Goal: Task Accomplishment & Management: Manage account settings

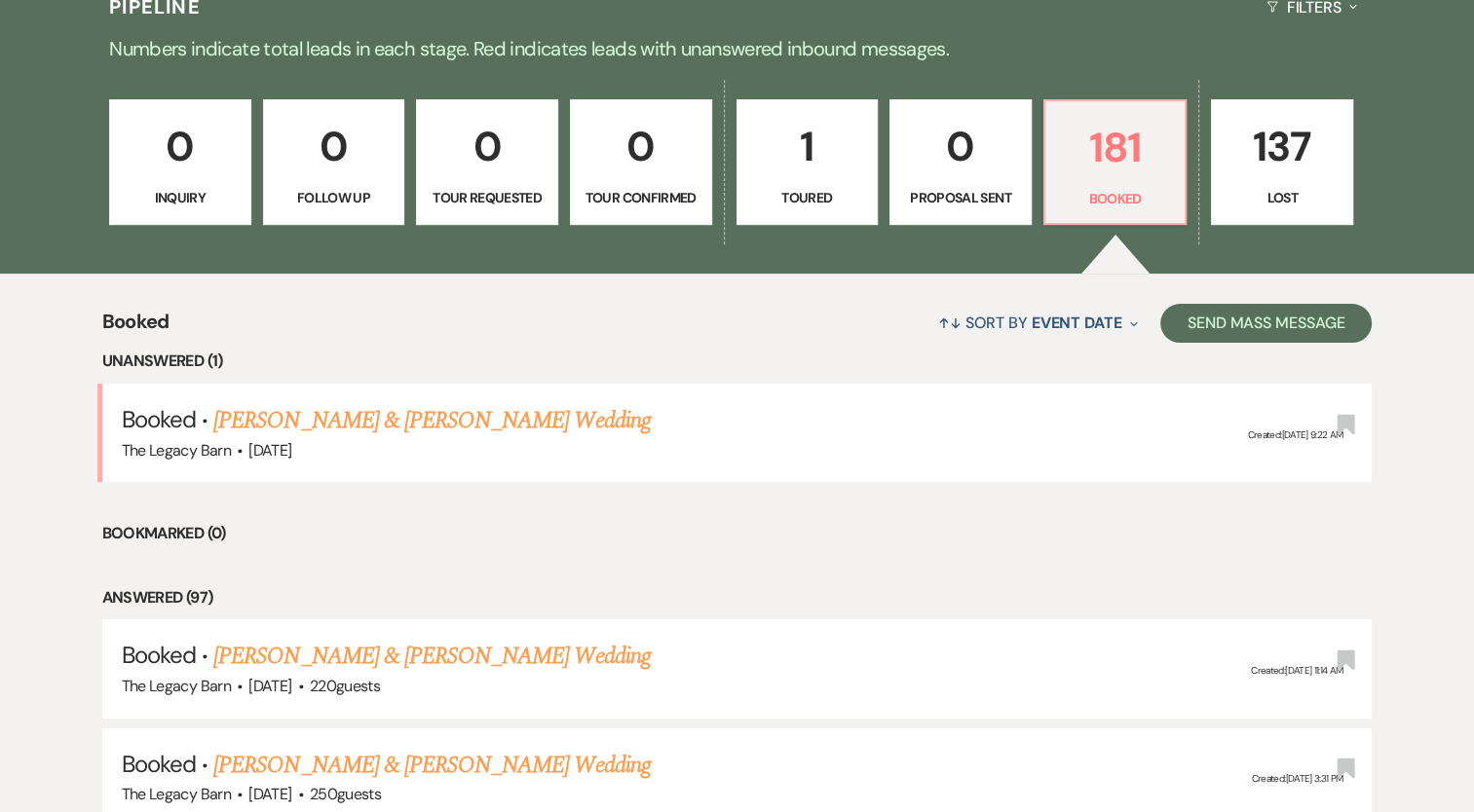
scroll to position [609, 0]
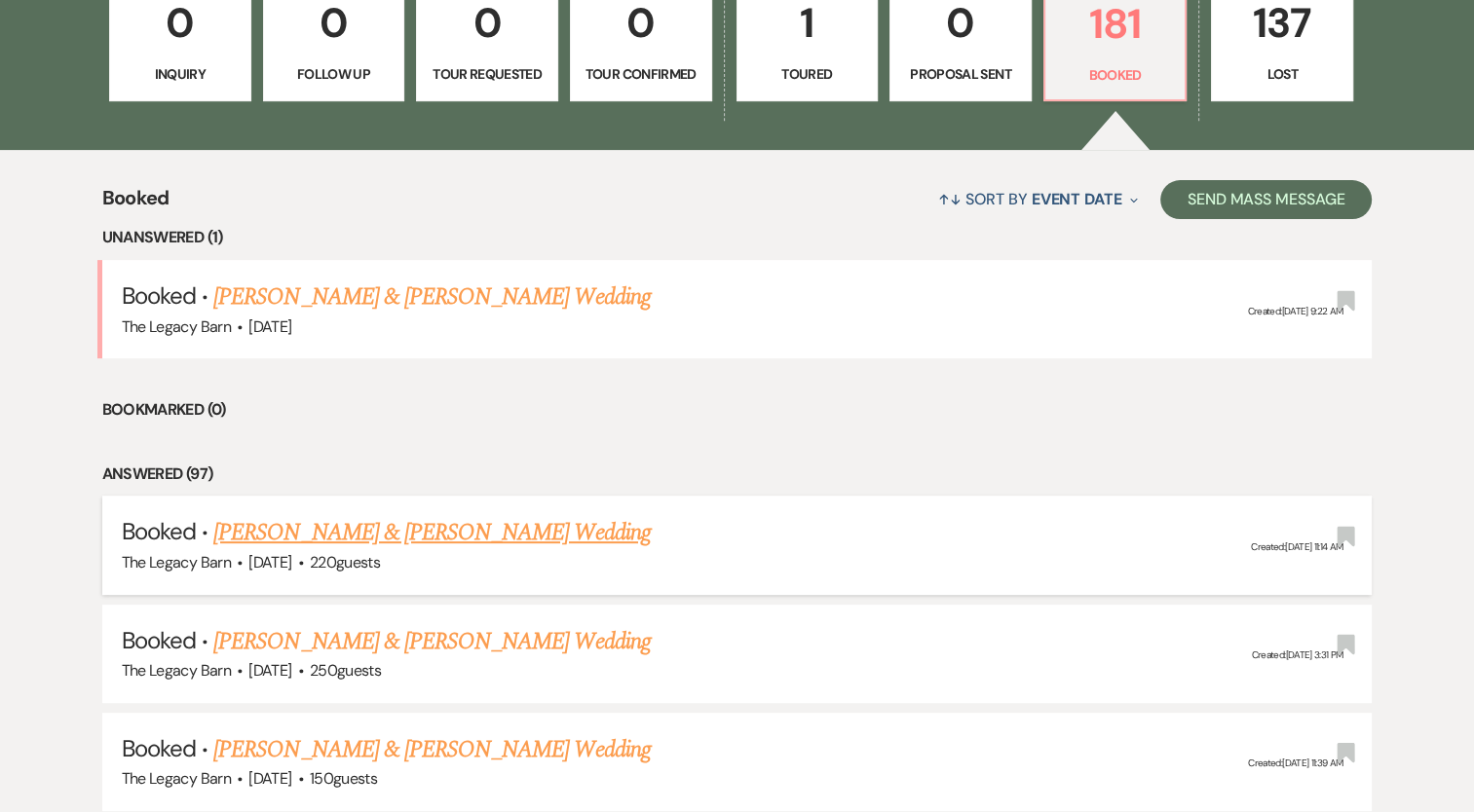
click at [292, 536] on link "[PERSON_NAME] & [PERSON_NAME] Wedding" at bounding box center [432, 532] width 437 height 35
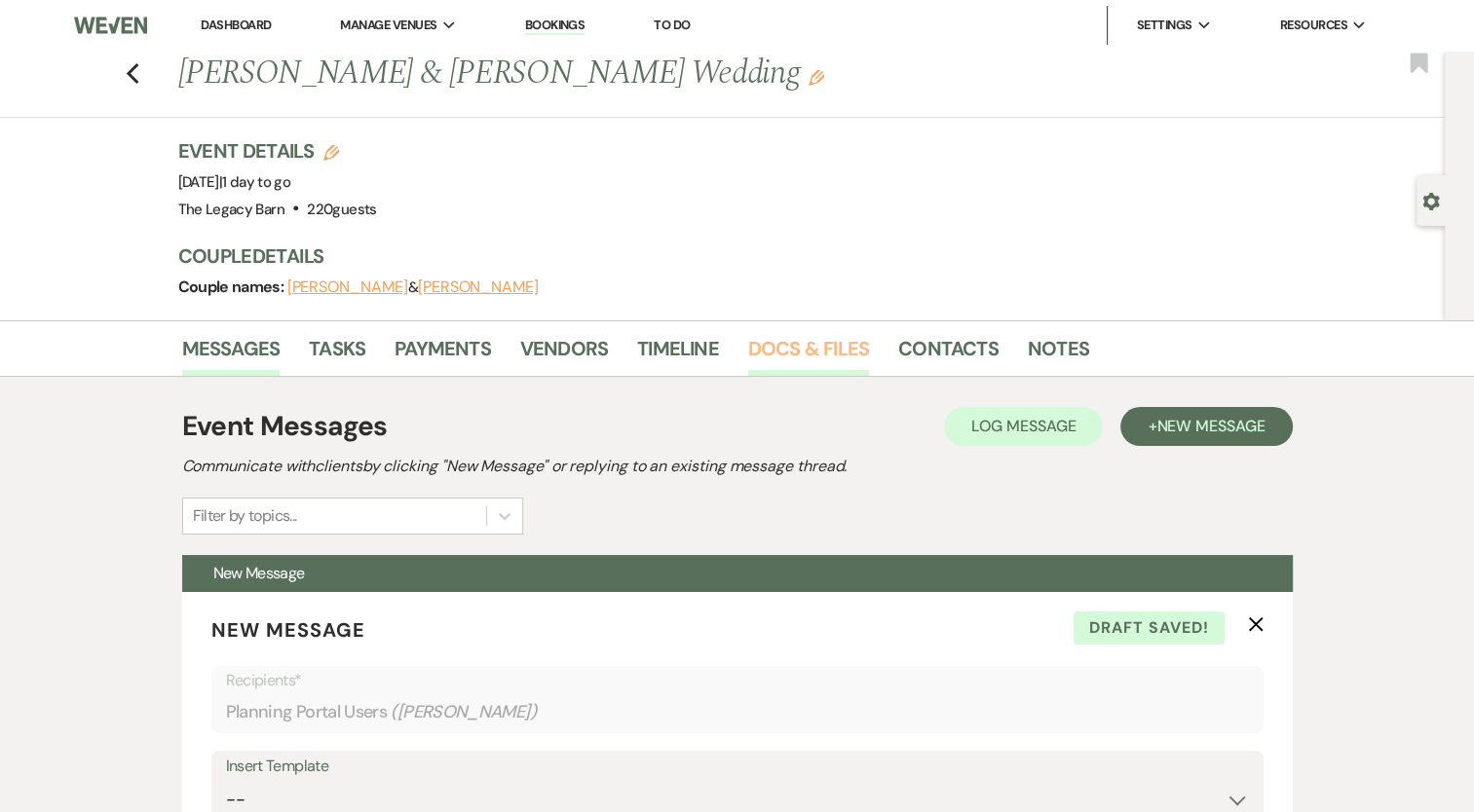
click at [850, 343] on link "Docs & Files" at bounding box center [808, 354] width 121 height 43
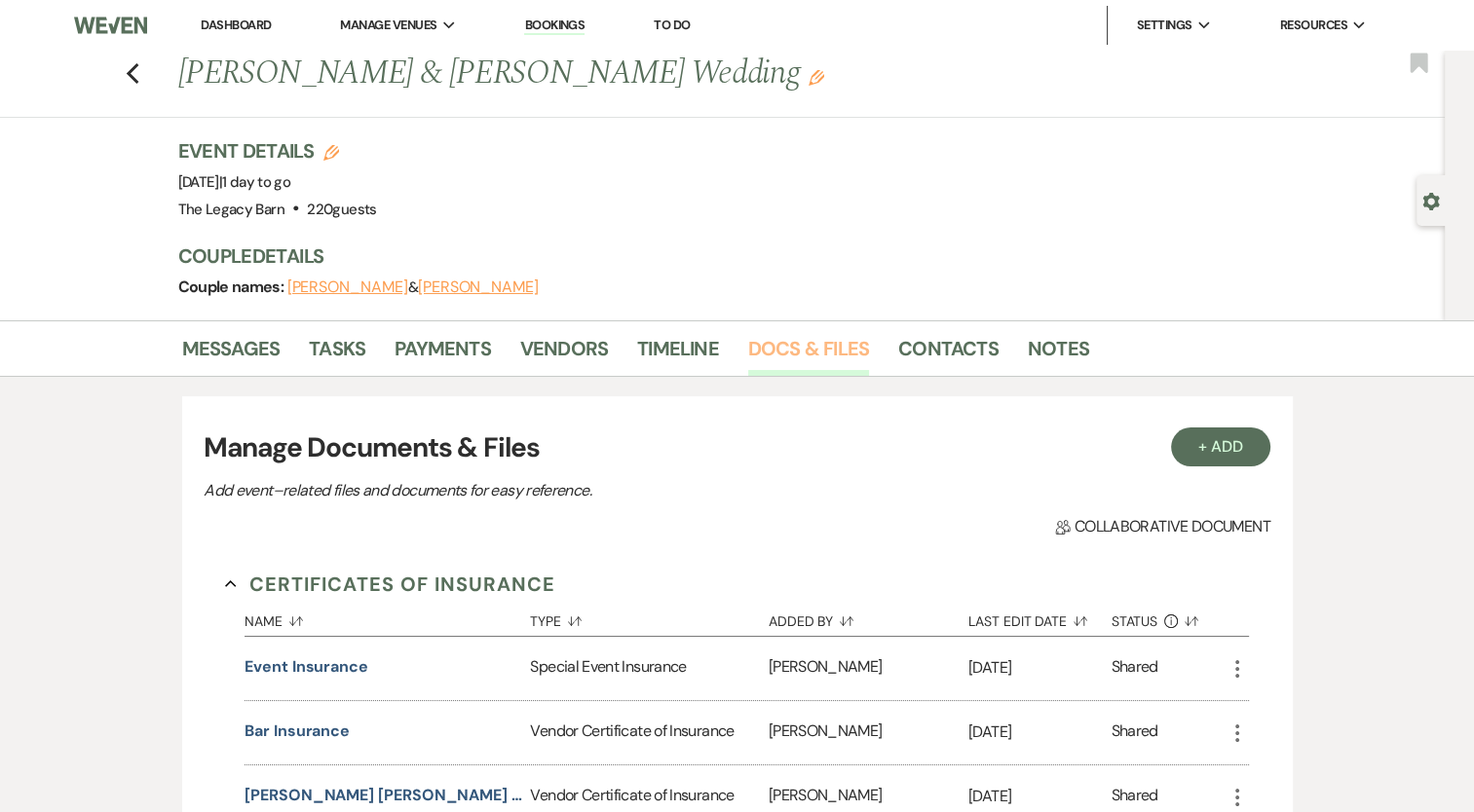
click at [850, 343] on link "Docs & Files" at bounding box center [808, 354] width 121 height 43
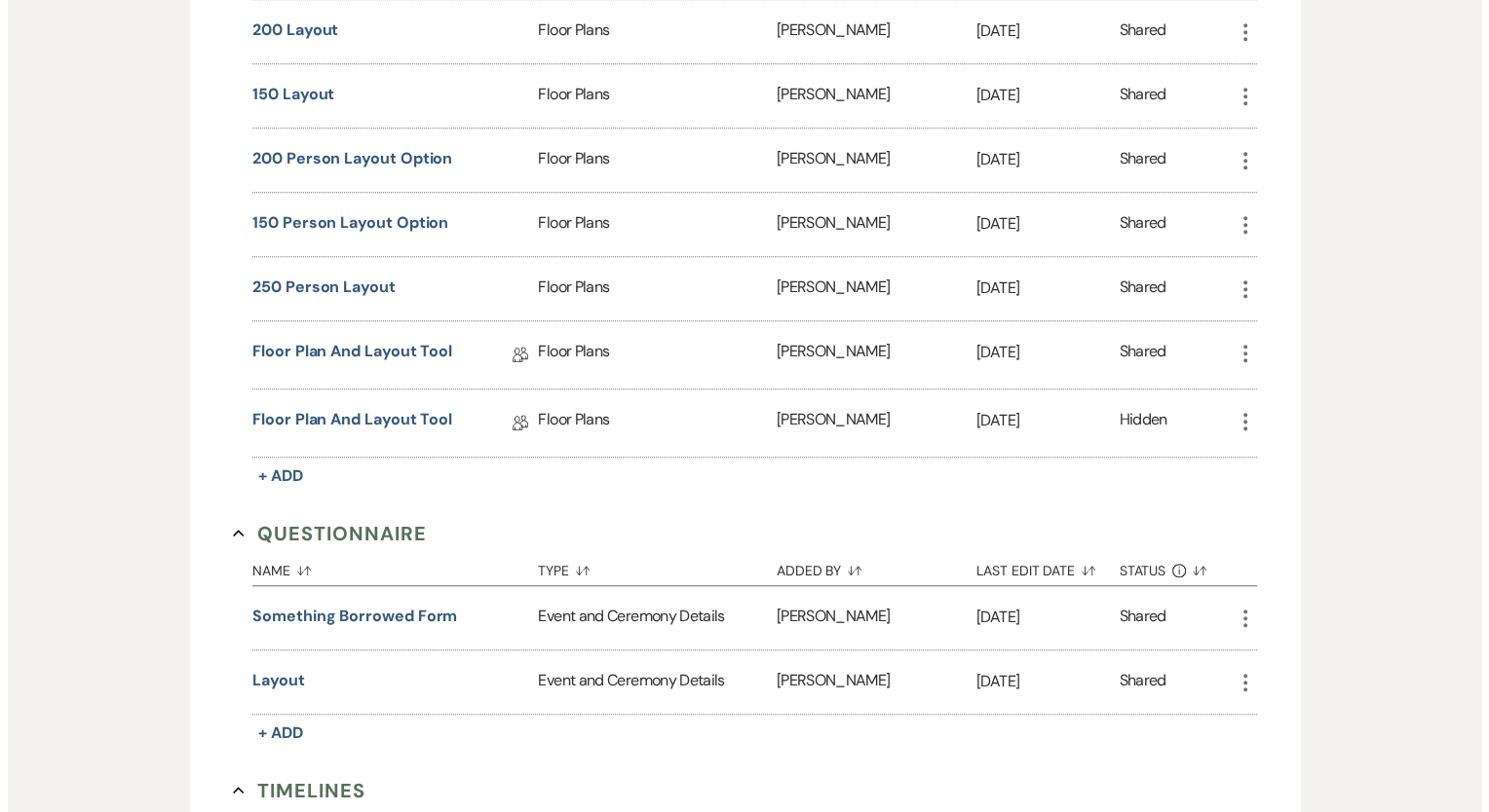
scroll to position [1548, 0]
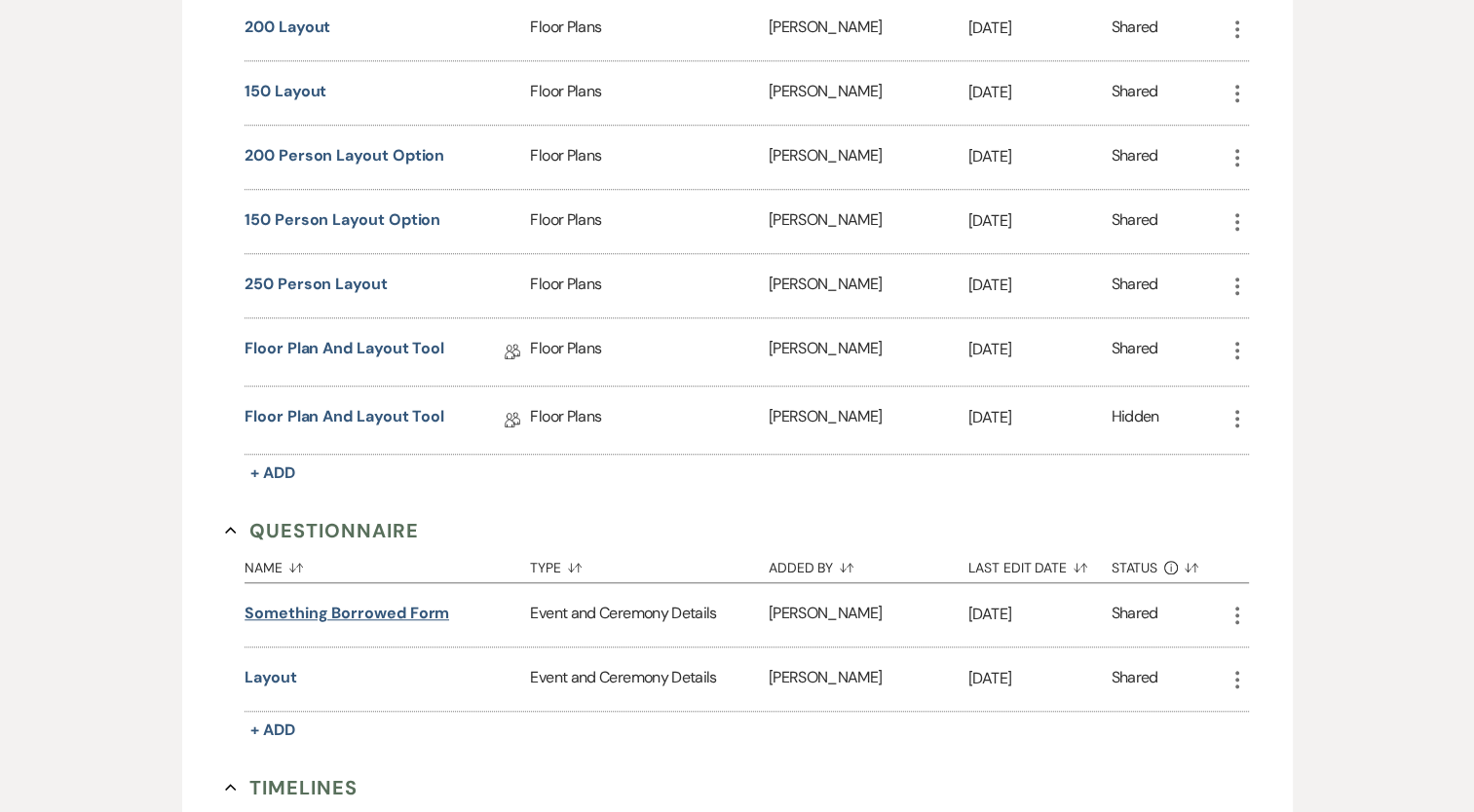
click at [319, 602] on button "something borrowed form" at bounding box center [346, 613] width 204 height 23
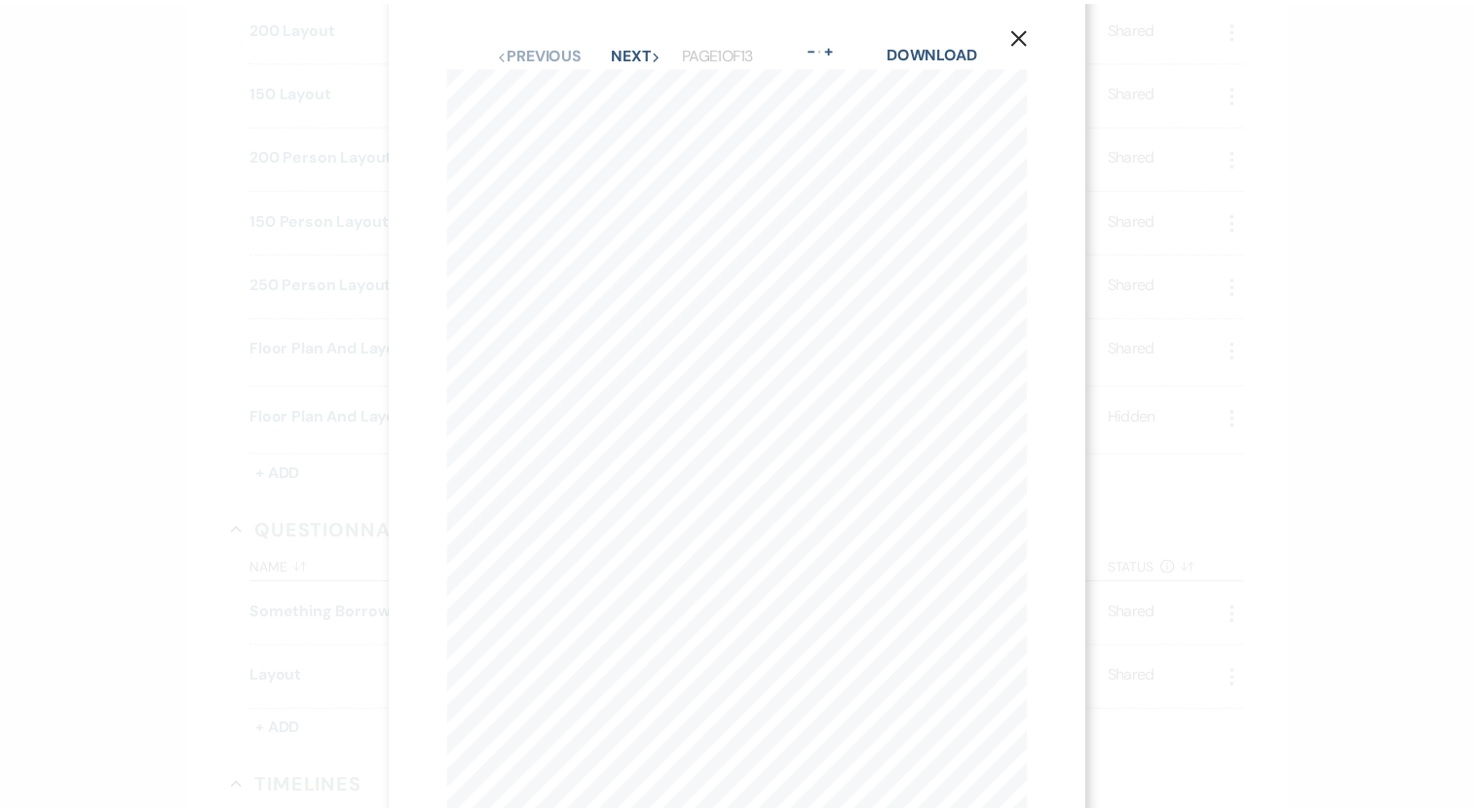
scroll to position [11, 0]
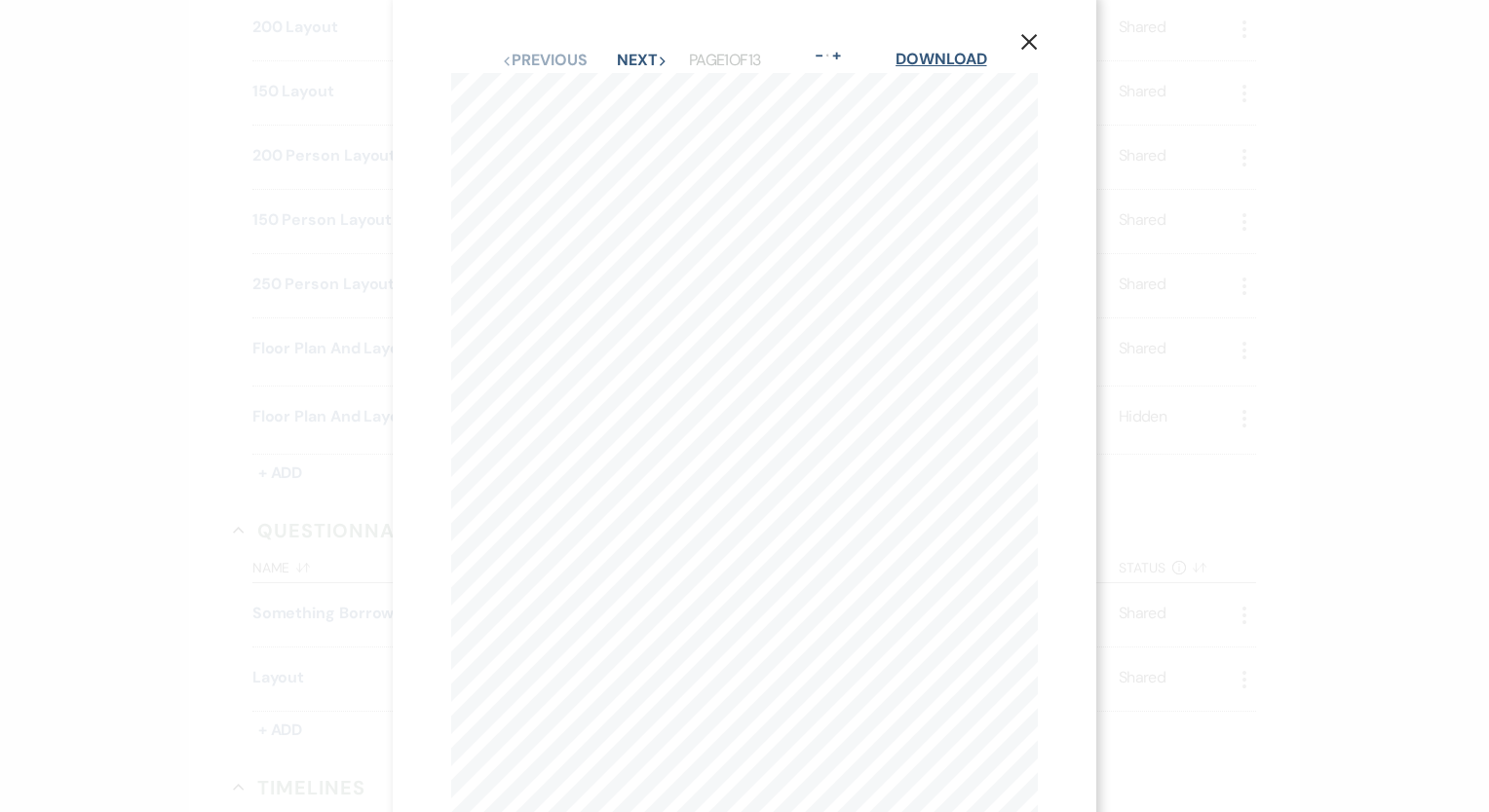
click at [930, 61] on link "Download" at bounding box center [941, 59] width 91 height 21
click at [1027, 44] on use "button" at bounding box center [1030, 42] width 16 height 16
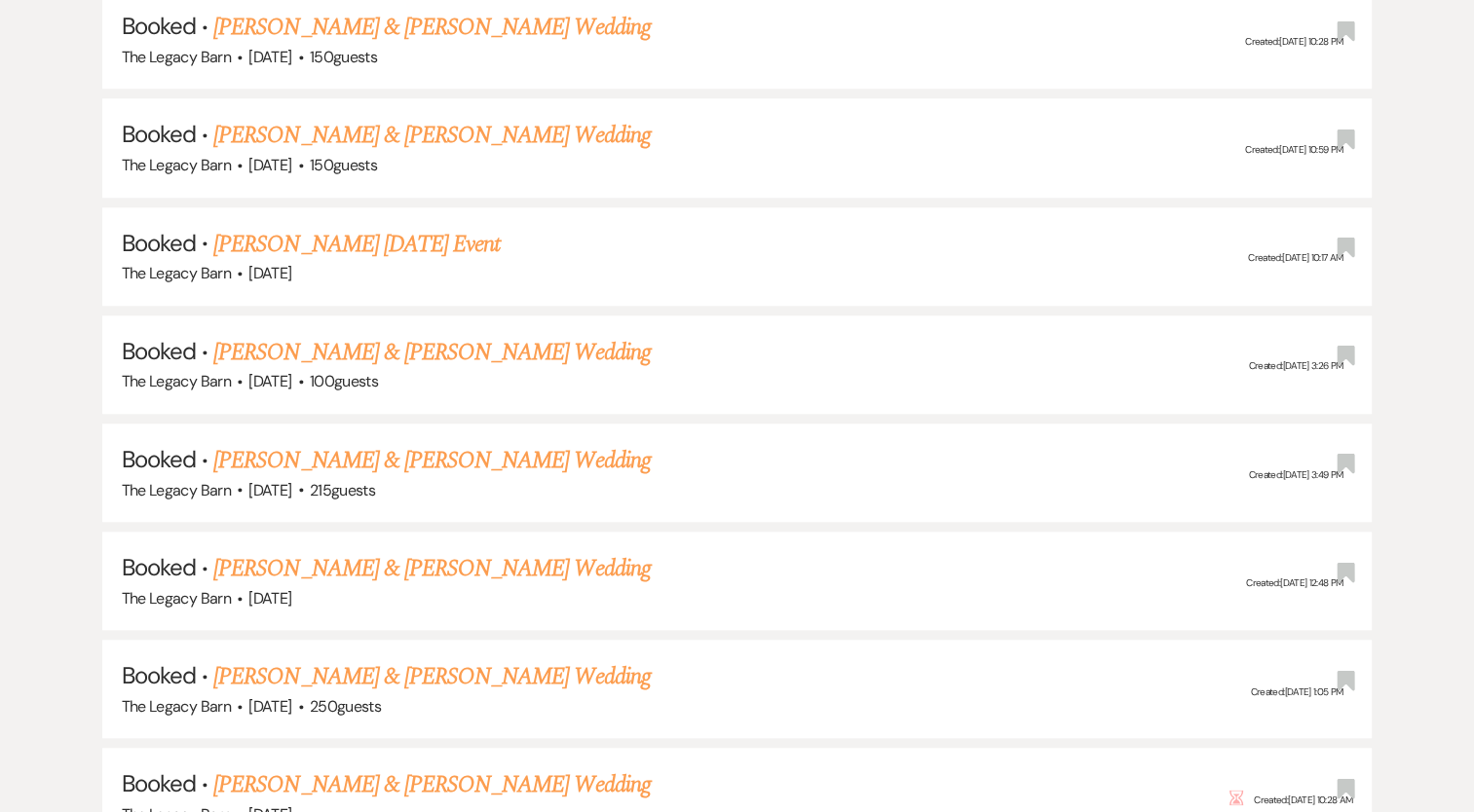
scroll to position [609, 0]
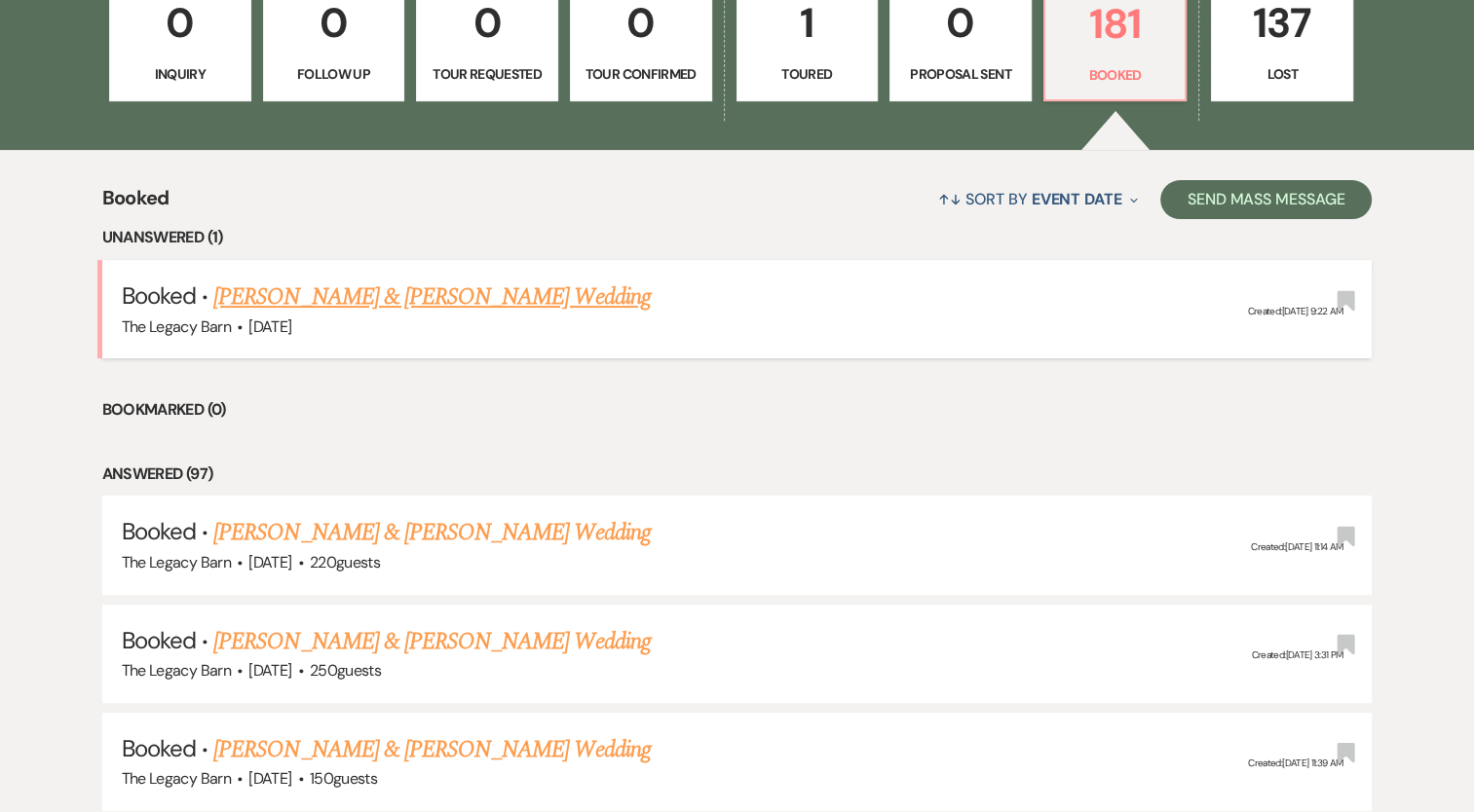
click at [422, 290] on link "[PERSON_NAME] & [PERSON_NAME] Wedding" at bounding box center [432, 297] width 437 height 35
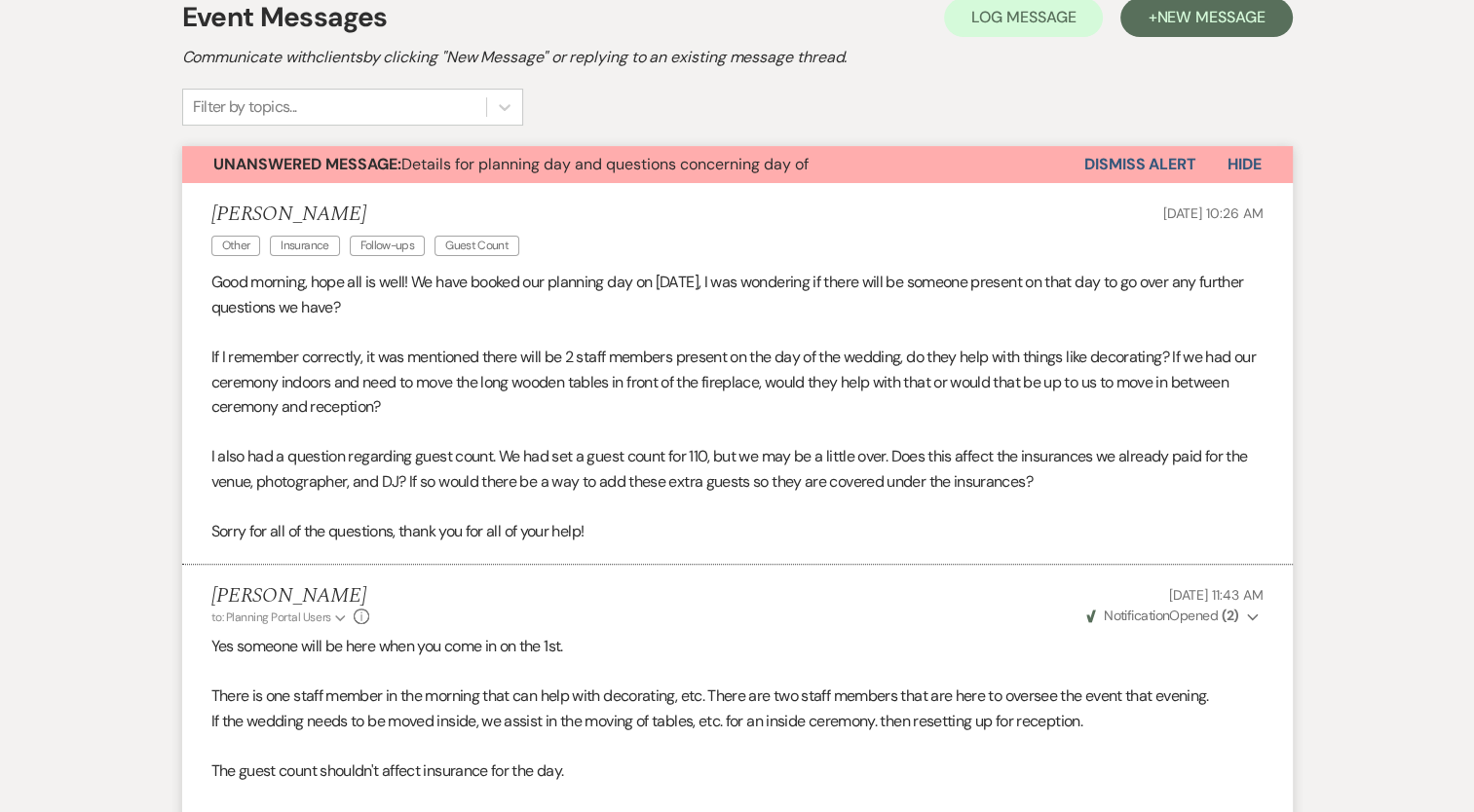
scroll to position [364, 0]
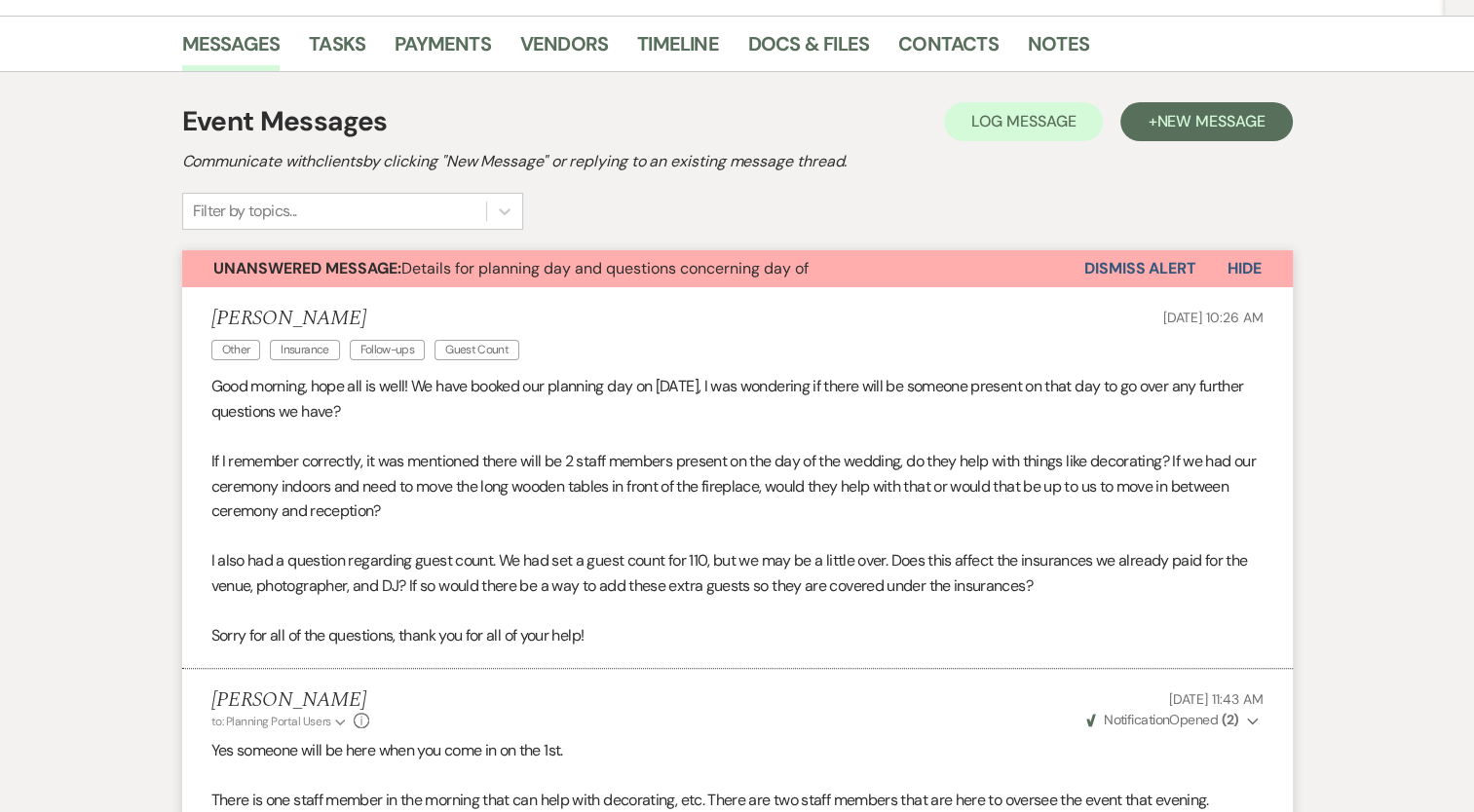
click at [1096, 263] on button "Dismiss Alert" at bounding box center [1140, 268] width 112 height 37
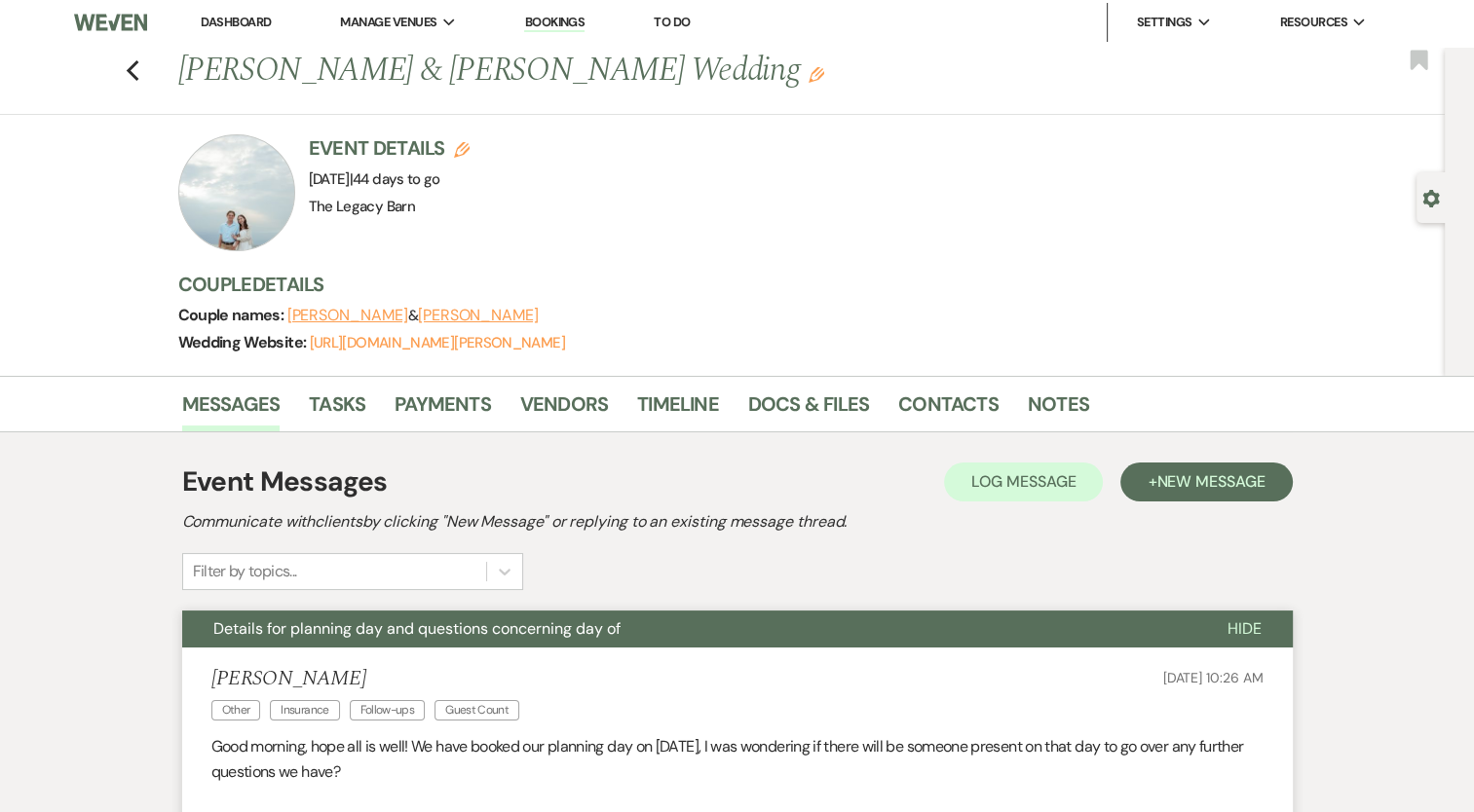
scroll to position [0, 0]
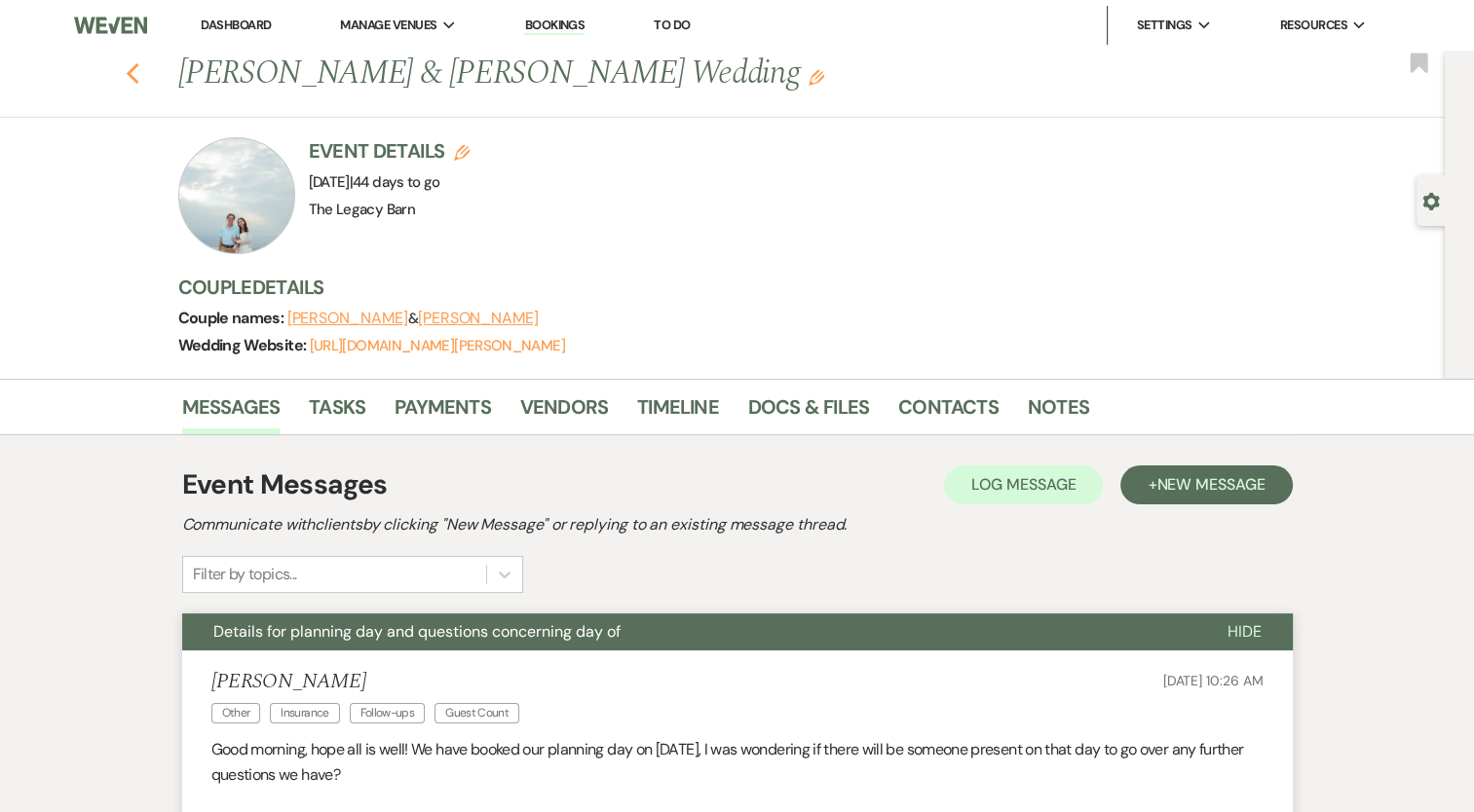
click at [137, 71] on use "button" at bounding box center [132, 75] width 13 height 22
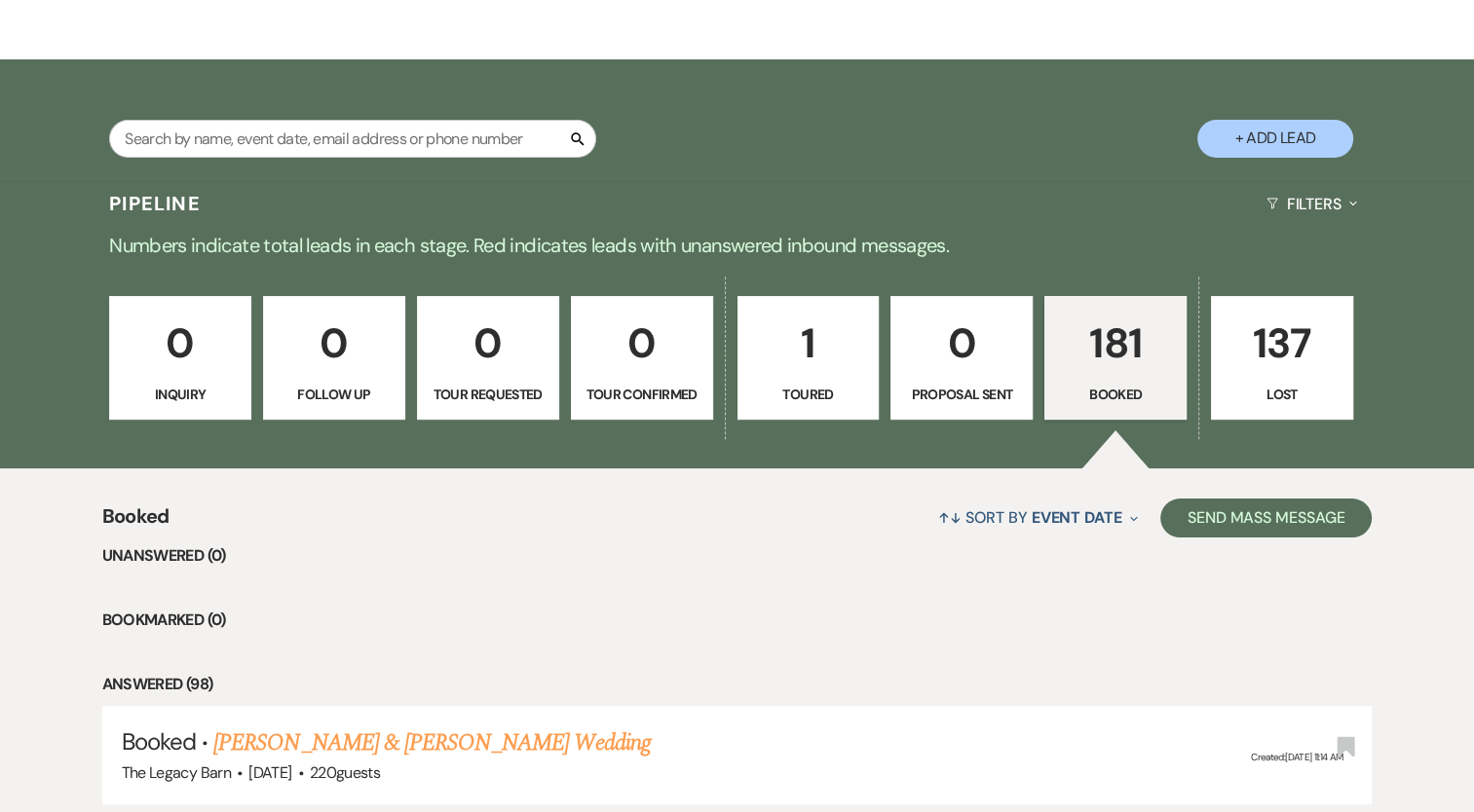
scroll to position [186, 0]
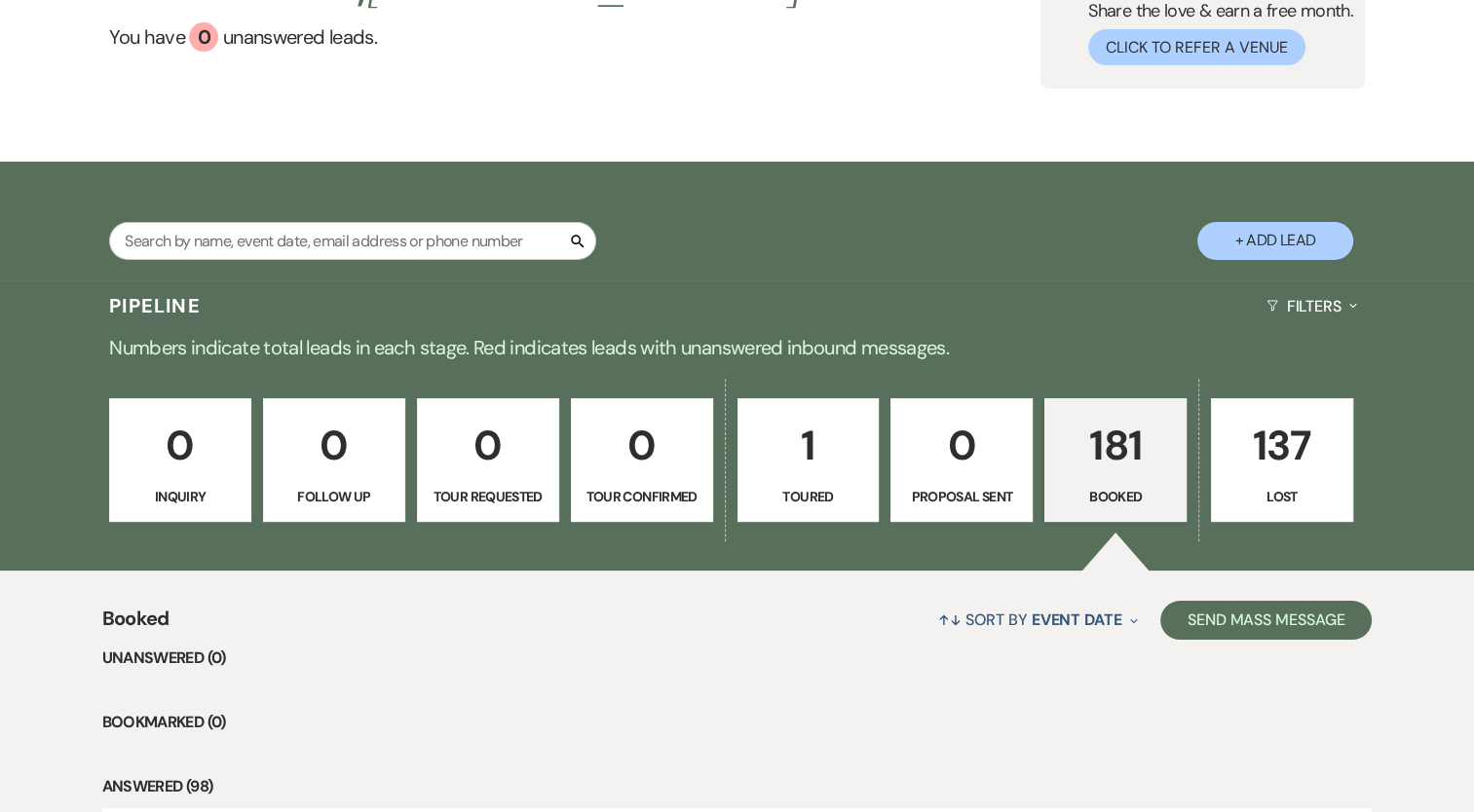
click at [873, 208] on div "Search + Add Lead" at bounding box center [737, 223] width 1403 height 105
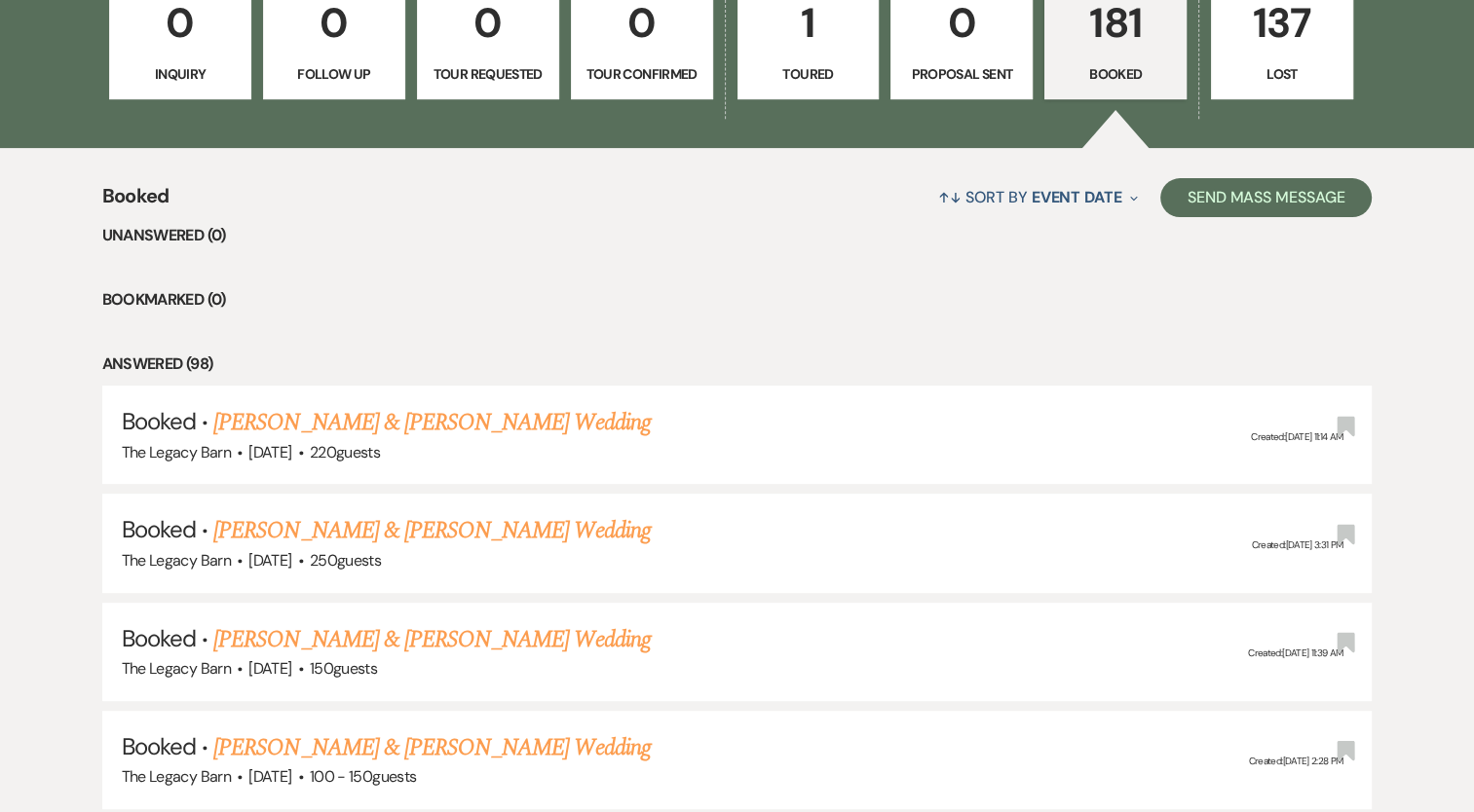
scroll to position [713, 0]
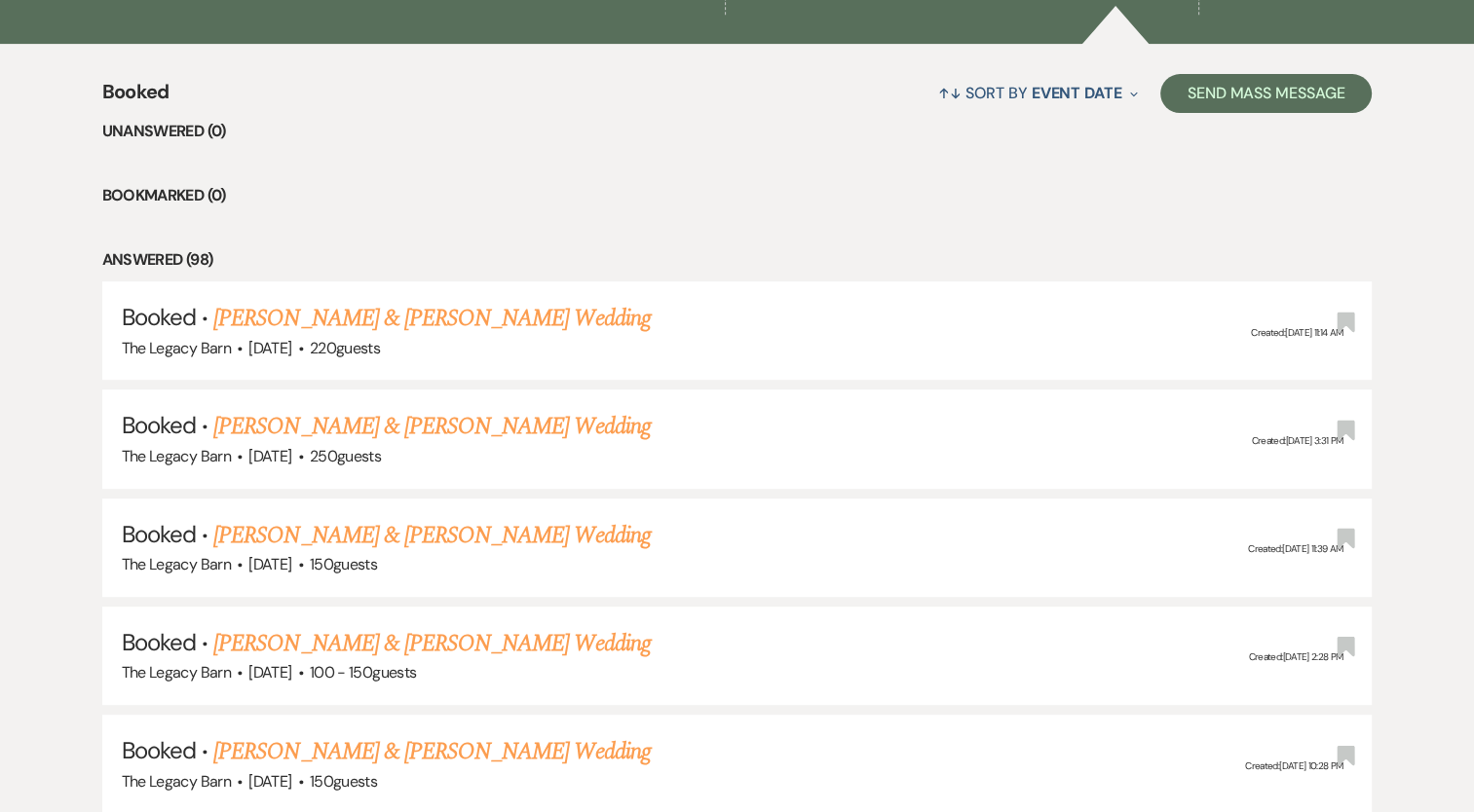
click at [441, 536] on link "[PERSON_NAME] & [PERSON_NAME] Wedding" at bounding box center [432, 535] width 437 height 35
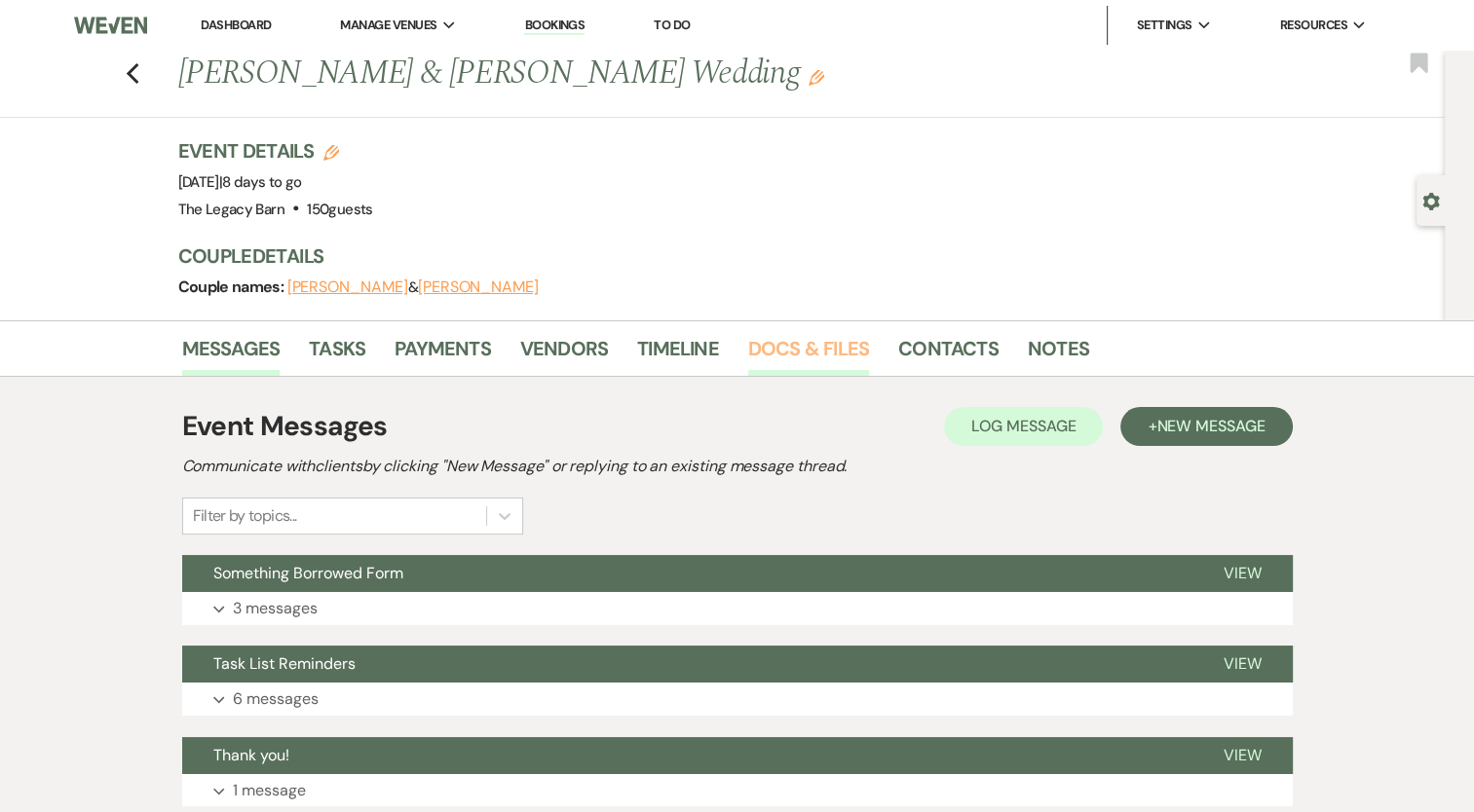
click at [783, 349] on link "Docs & Files" at bounding box center [808, 354] width 121 height 43
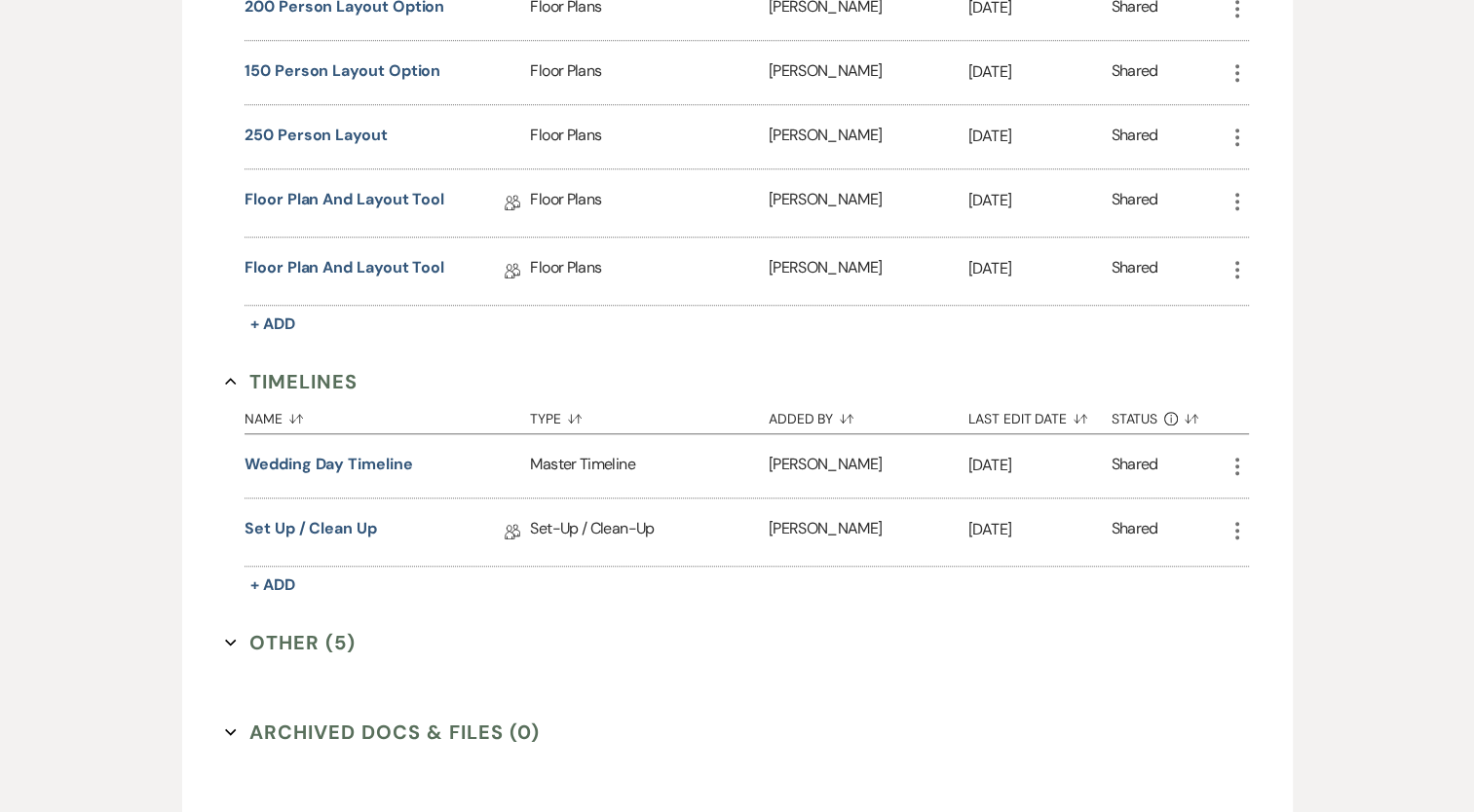
scroll to position [1582, 0]
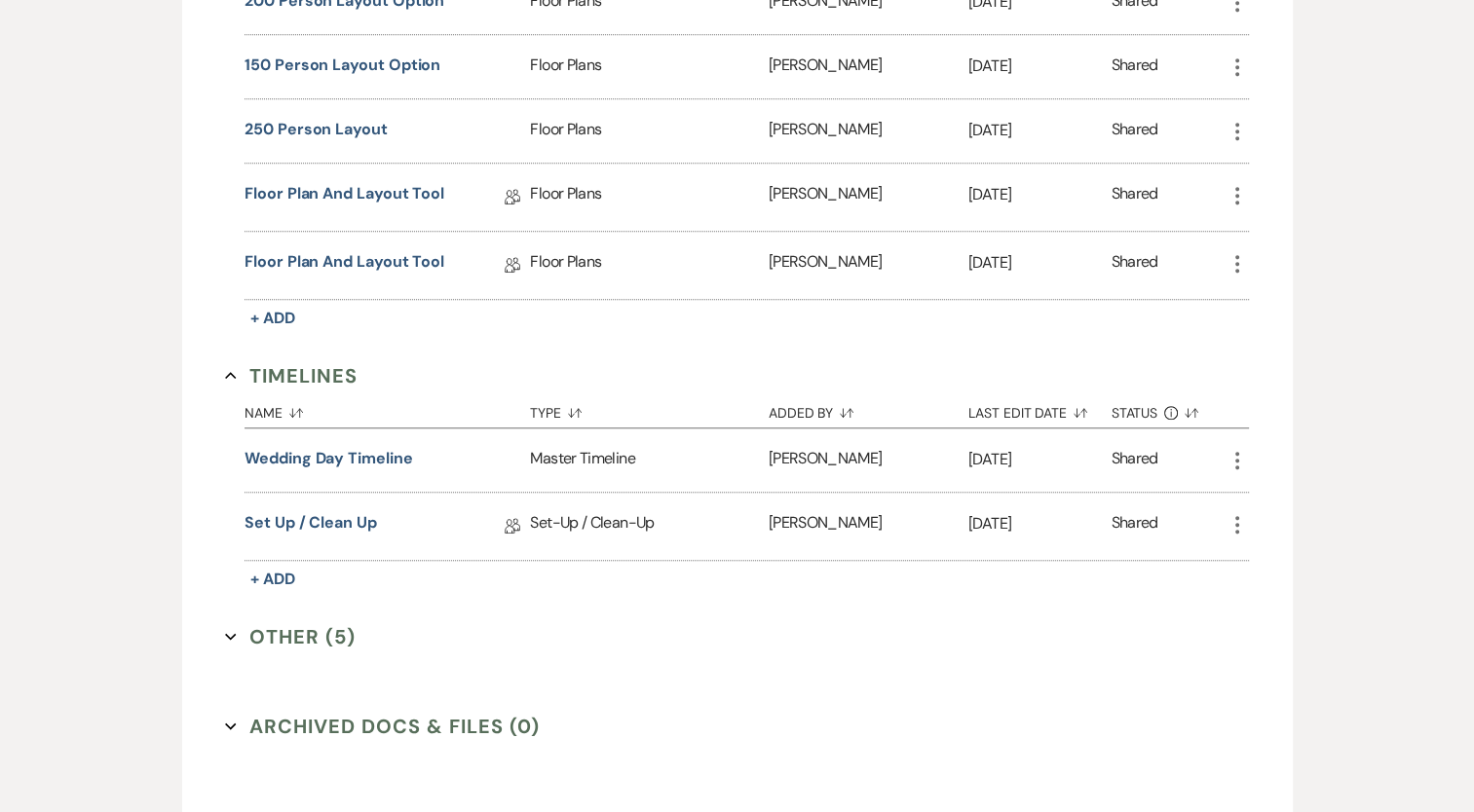
click at [337, 623] on button "Other (5) Expand" at bounding box center [290, 637] width 131 height 29
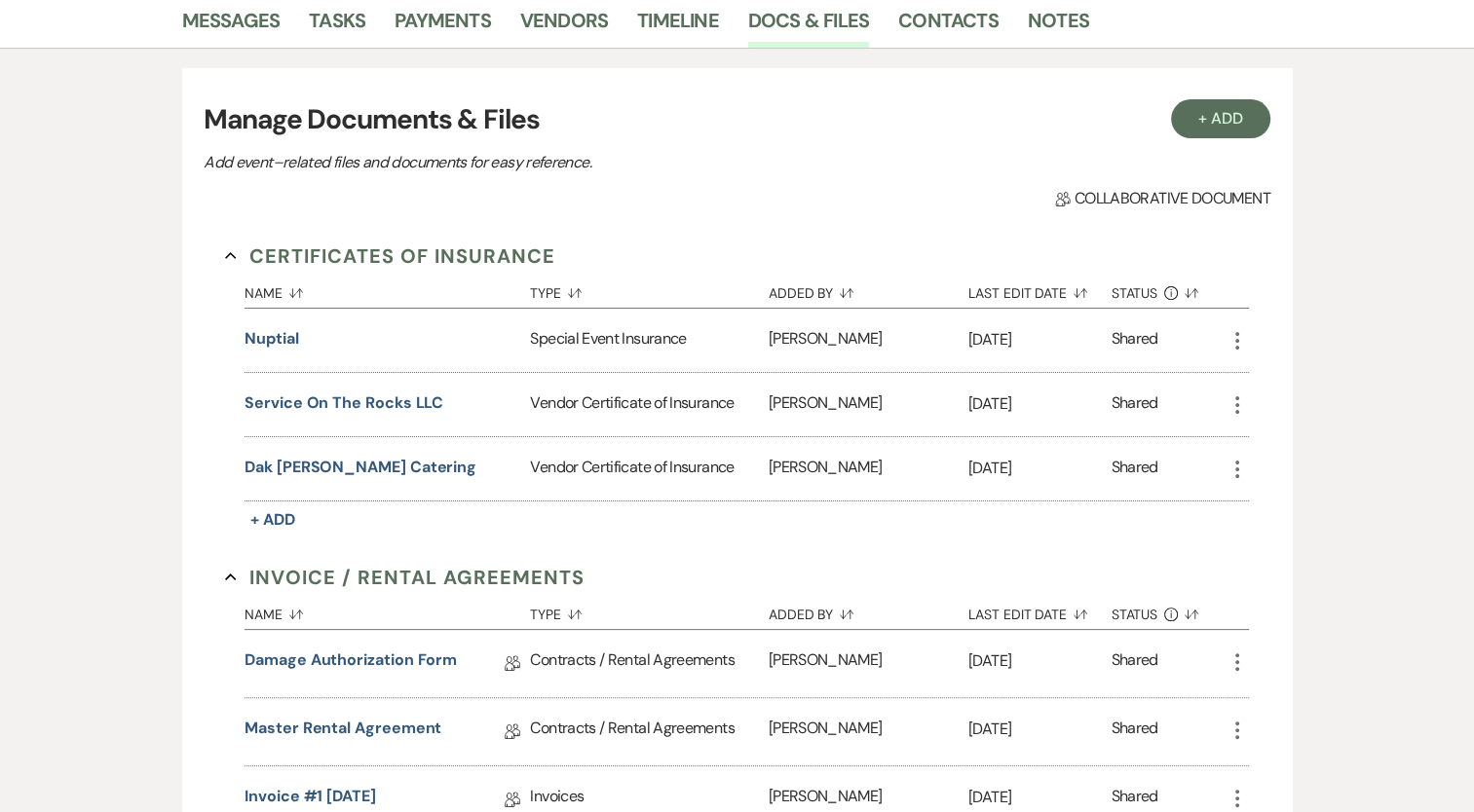
scroll to position [0, 0]
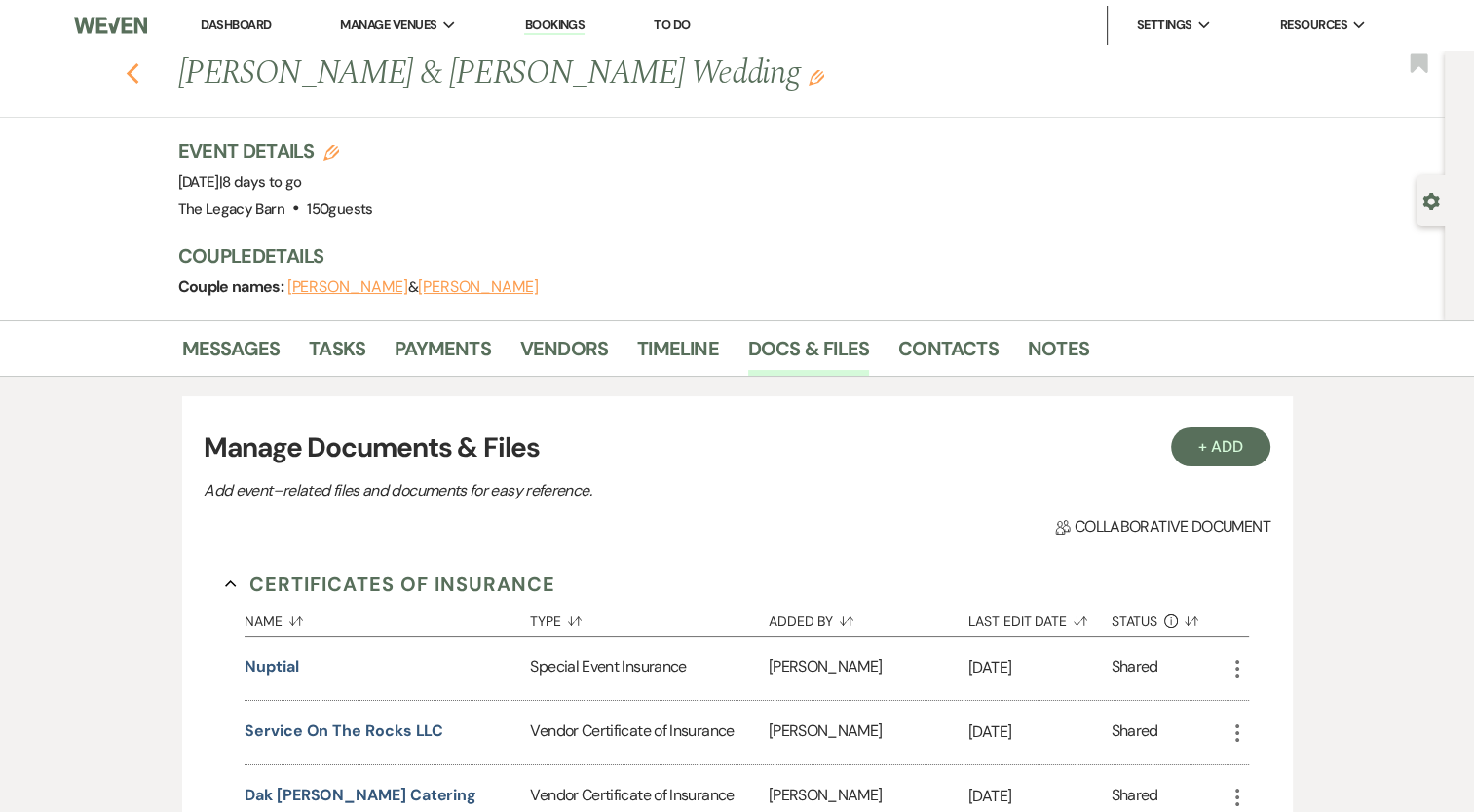
click at [141, 61] on button "Previous" at bounding box center [133, 72] width 15 height 27
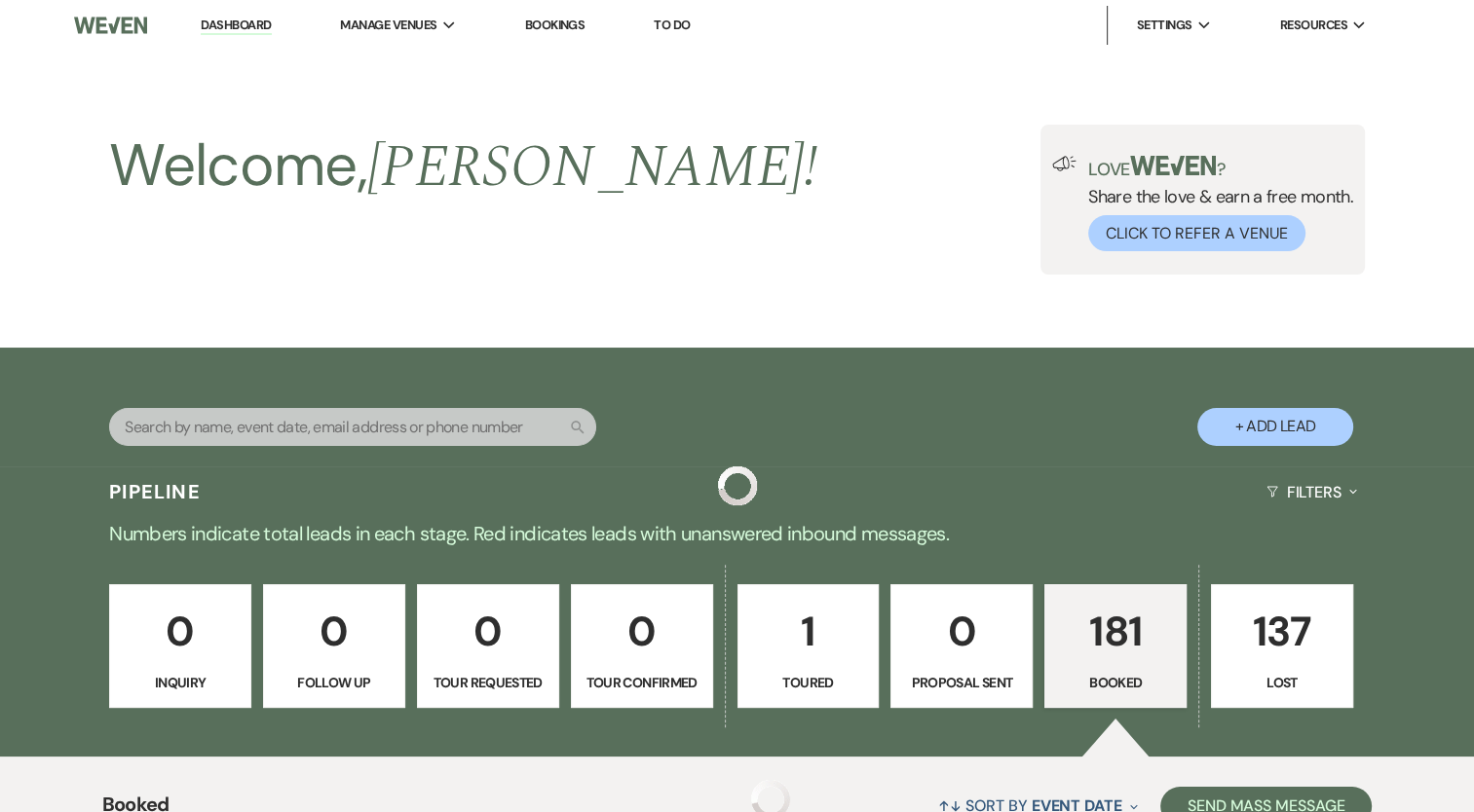
scroll to position [713, 0]
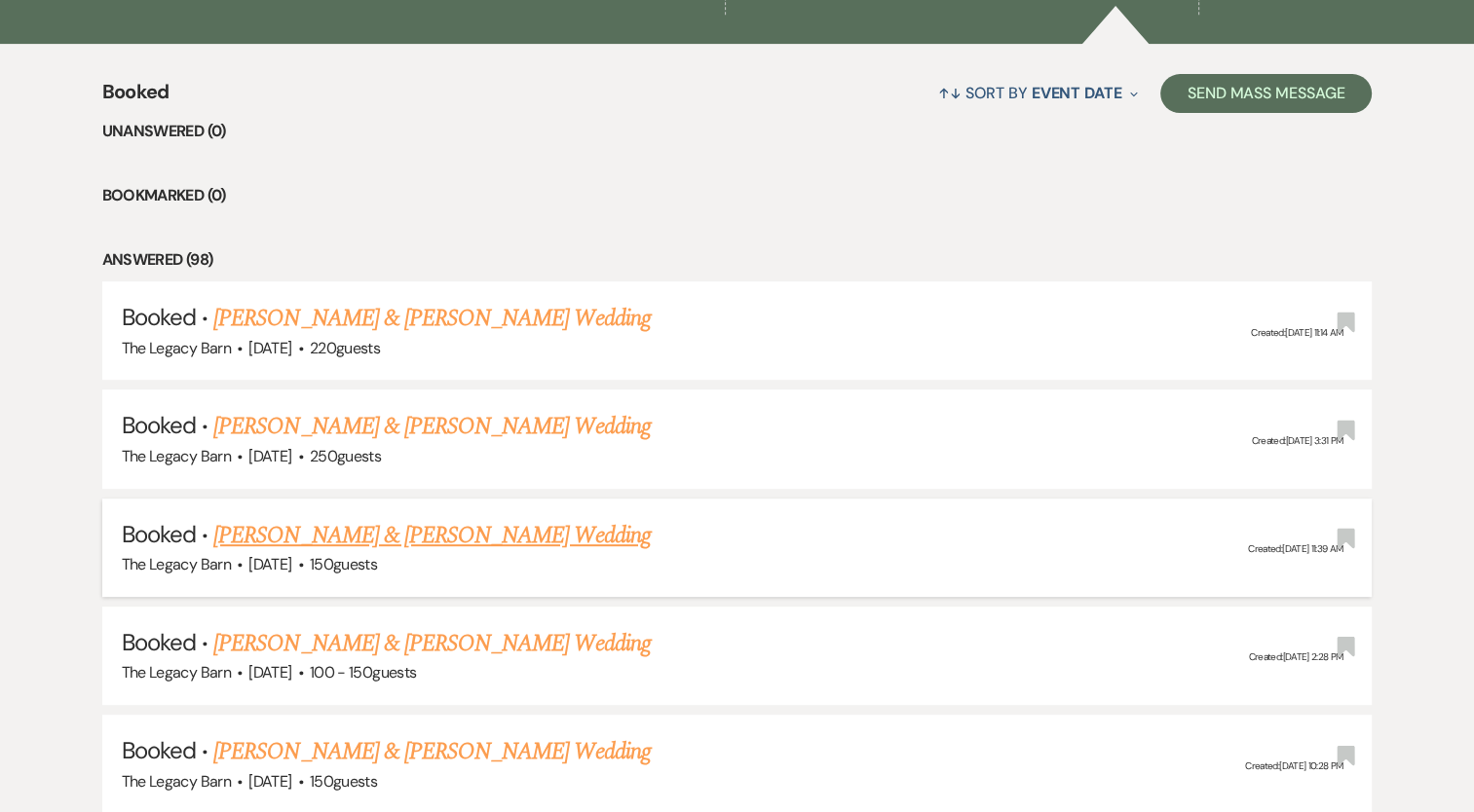
click at [309, 532] on link "[PERSON_NAME] & [PERSON_NAME] Wedding" at bounding box center [432, 535] width 437 height 35
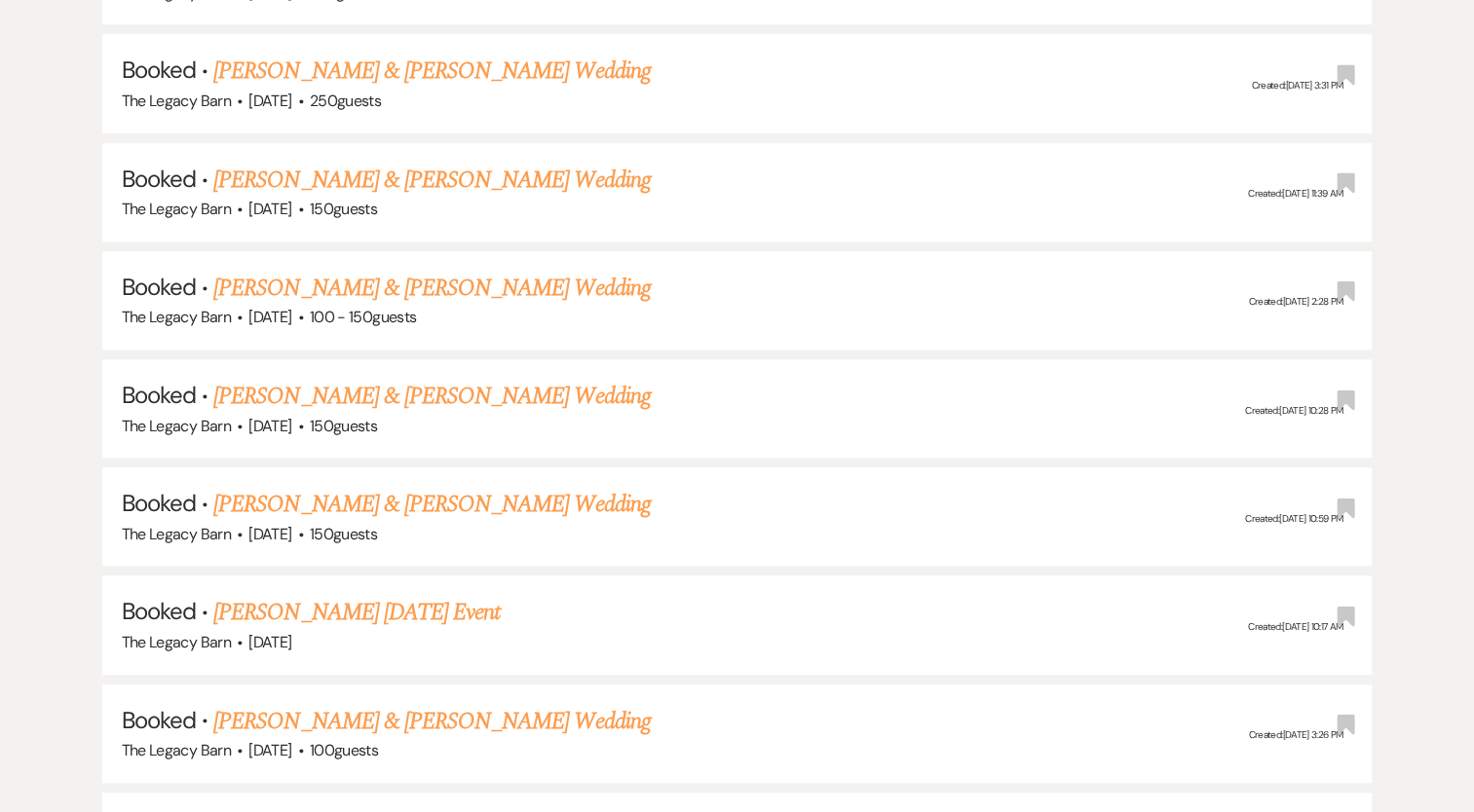
scroll to position [1103, 0]
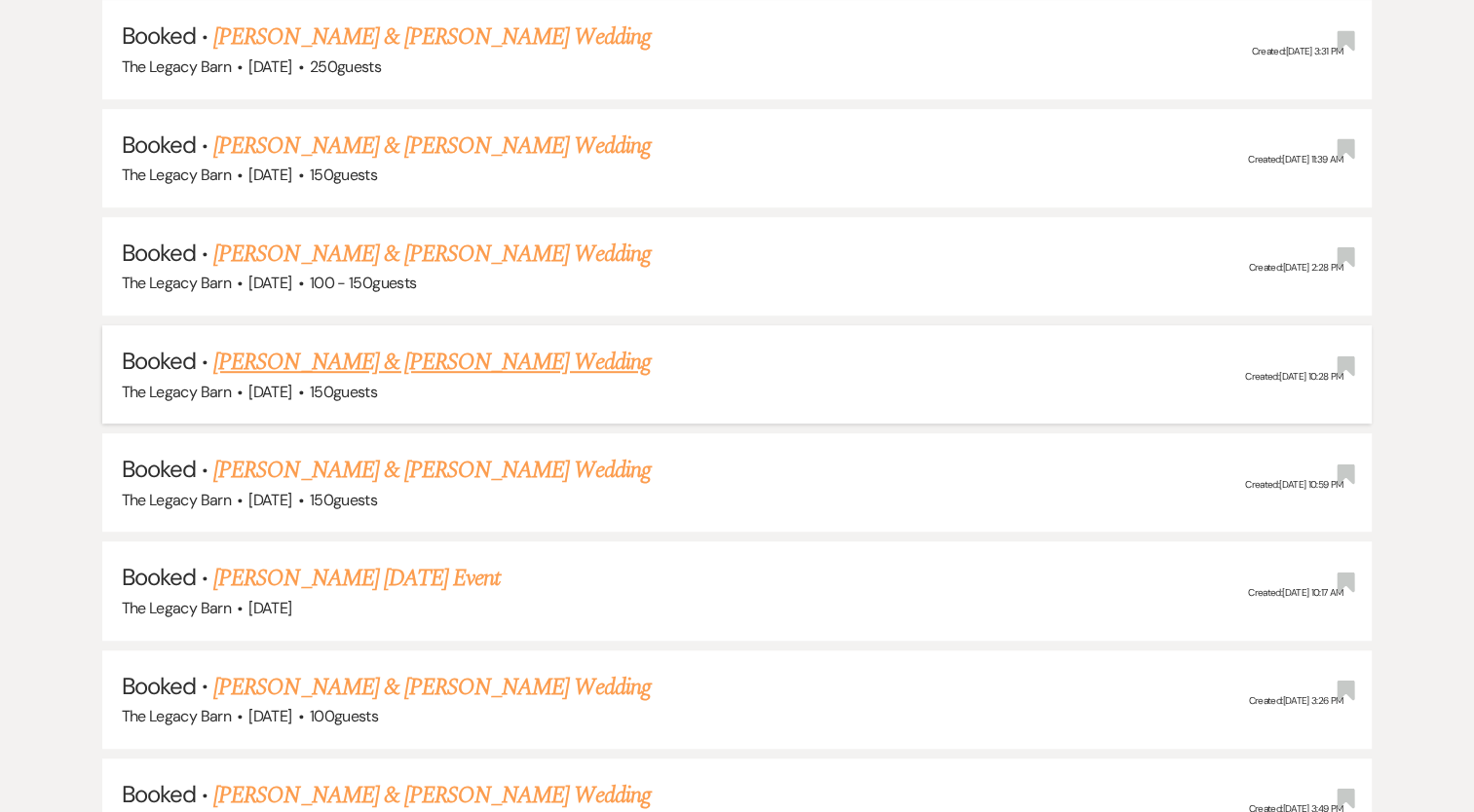
click at [300, 354] on link "[PERSON_NAME] & [PERSON_NAME] Wedding" at bounding box center [432, 362] width 437 height 35
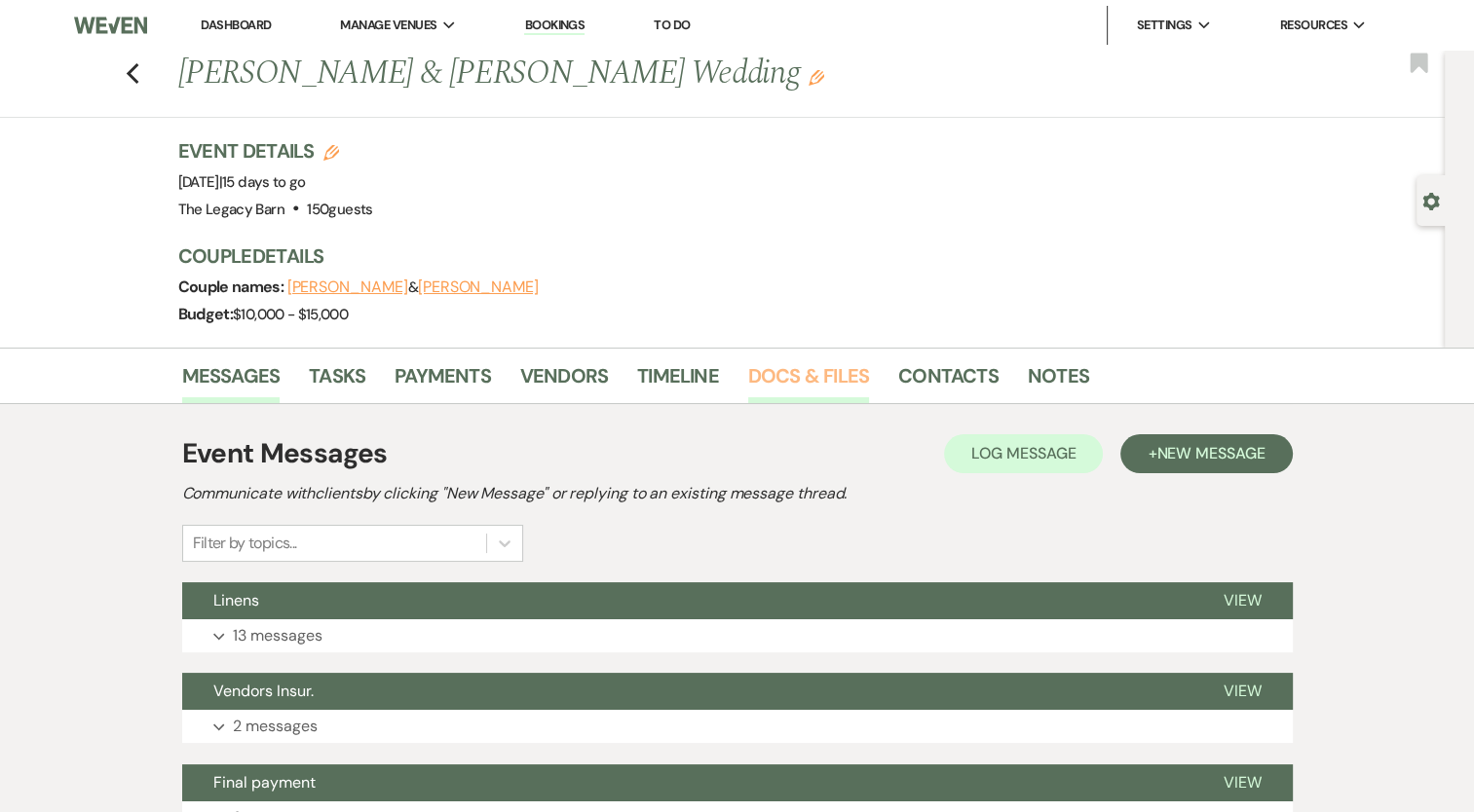
click at [840, 366] on link "Docs & Files" at bounding box center [808, 382] width 121 height 43
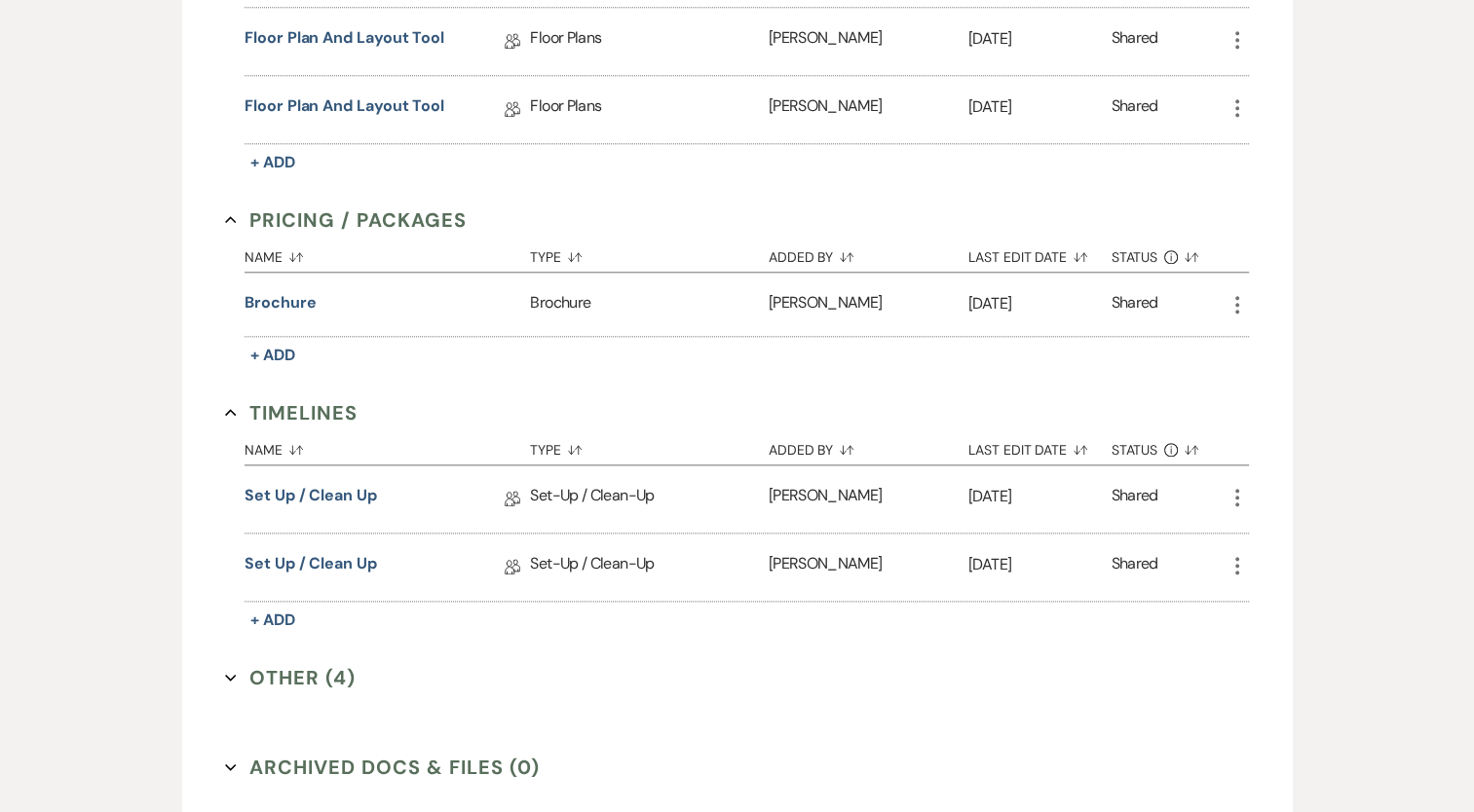
scroll to position [2143, 0]
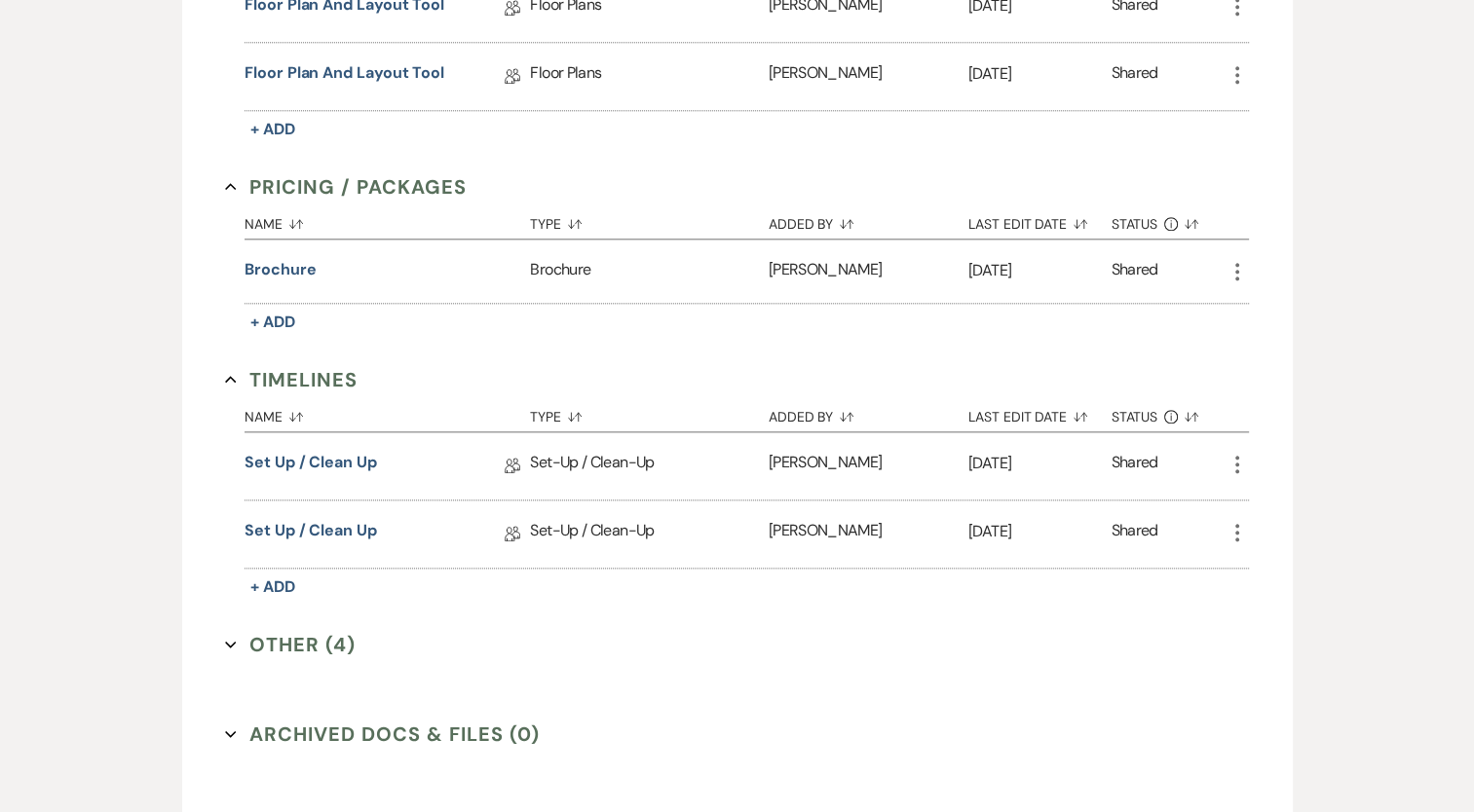
click at [335, 631] on button "Other (4) Expand" at bounding box center [290, 645] width 131 height 29
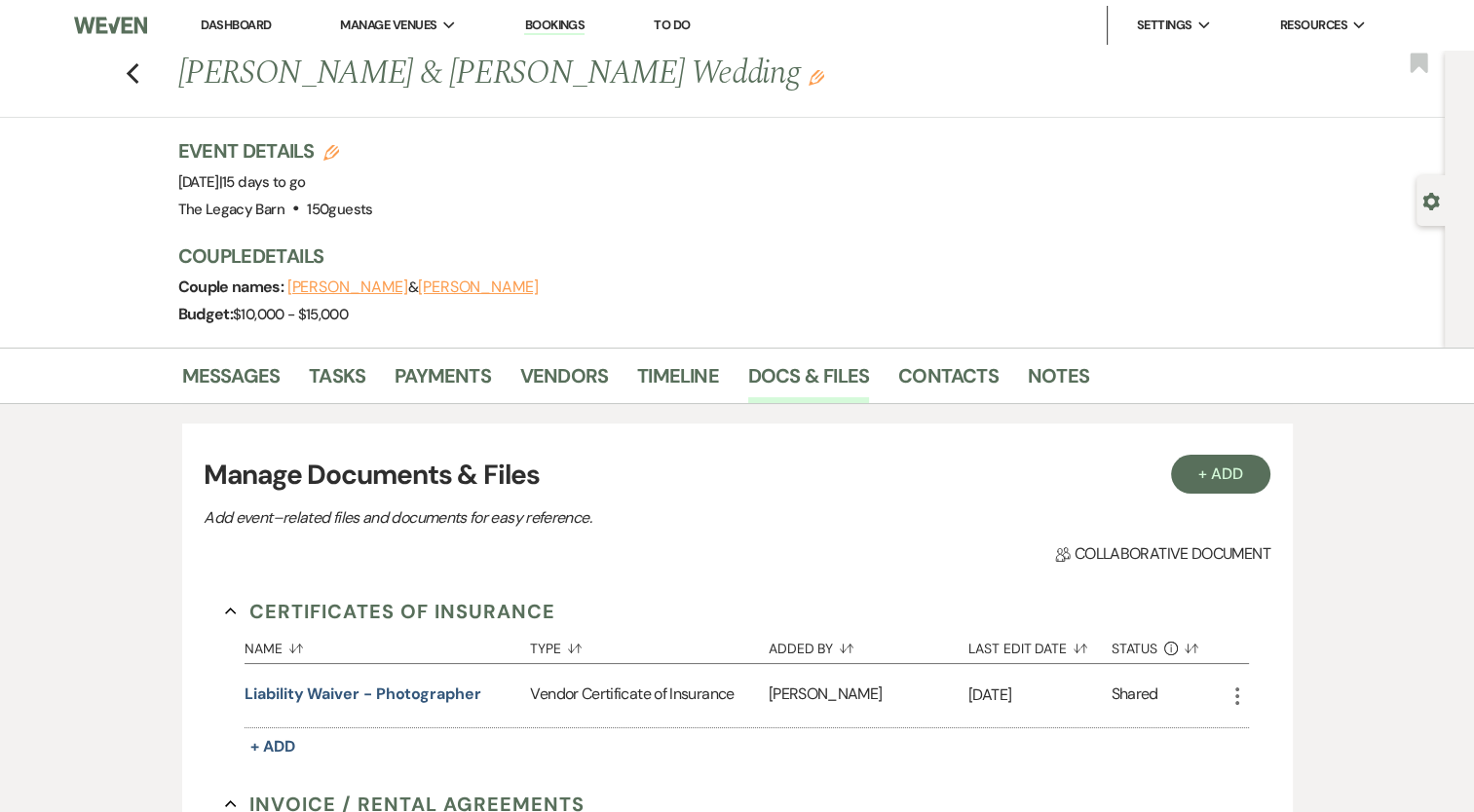
scroll to position [0, 0]
click at [147, 69] on div "Previous [PERSON_NAME] & [PERSON_NAME] Wedding Edit Bookmark" at bounding box center [718, 84] width 1455 height 67
click at [133, 70] on icon "Previous" at bounding box center [133, 74] width 15 height 23
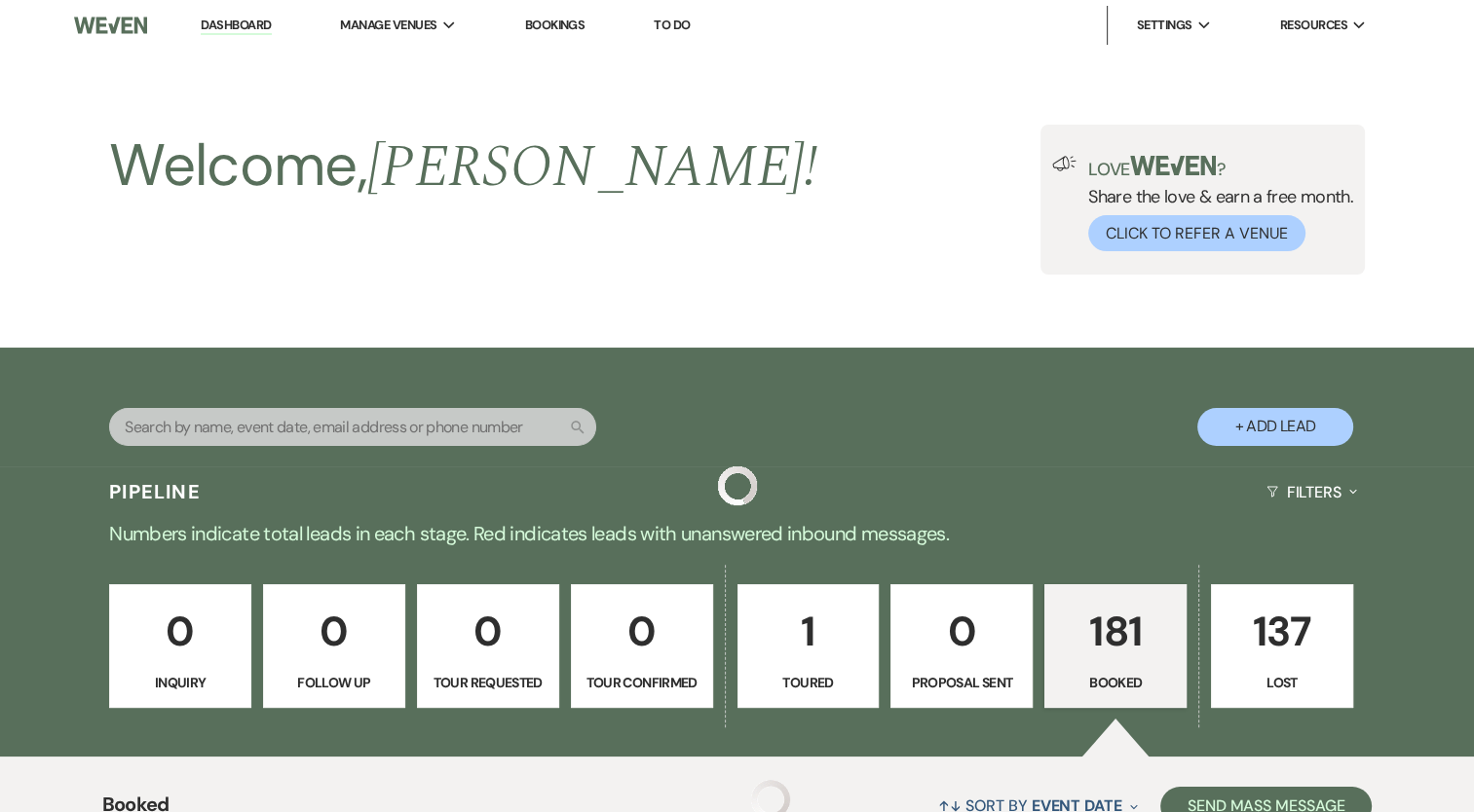
scroll to position [1103, 0]
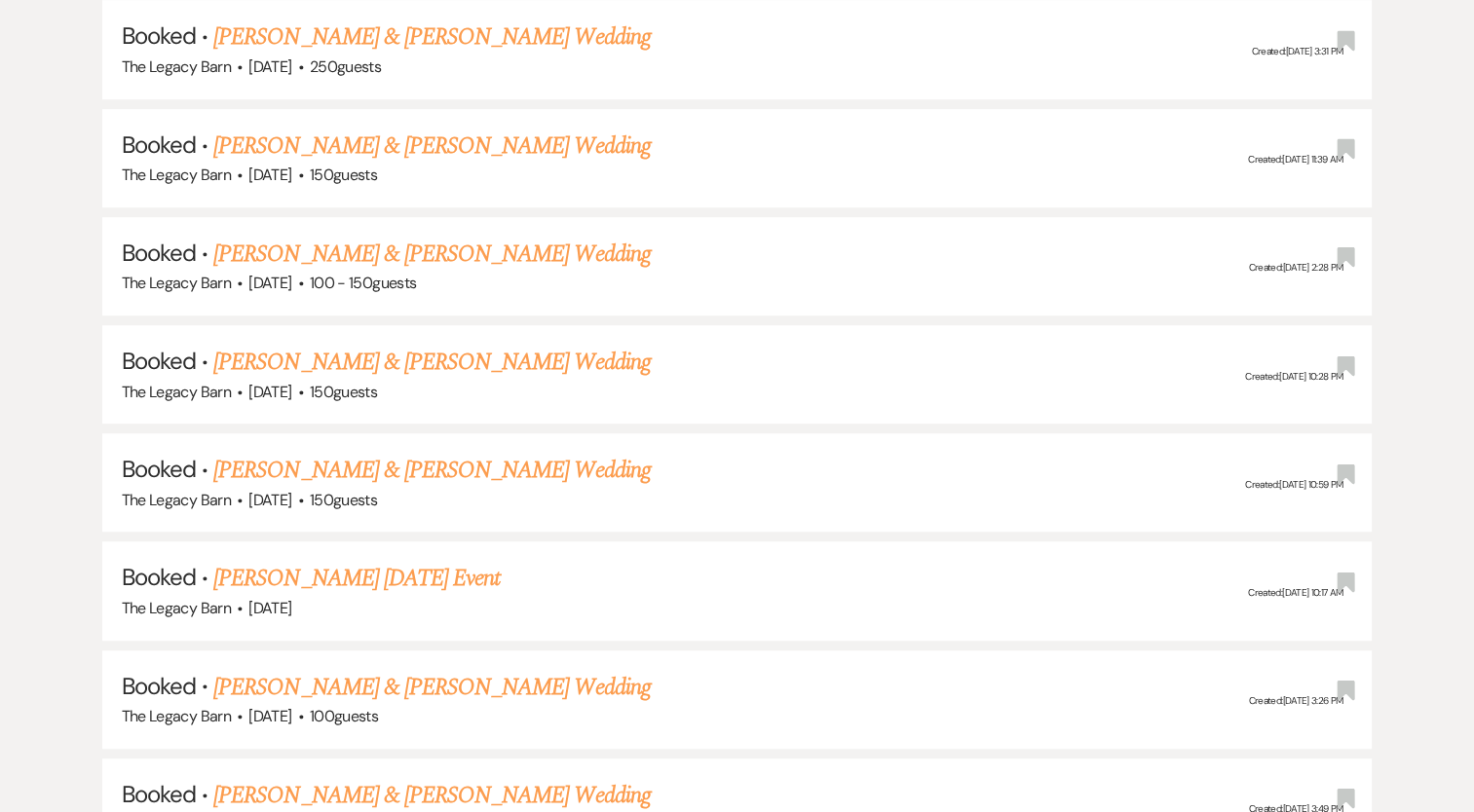
click at [337, 455] on link "[PERSON_NAME] & [PERSON_NAME] Wedding" at bounding box center [432, 470] width 437 height 35
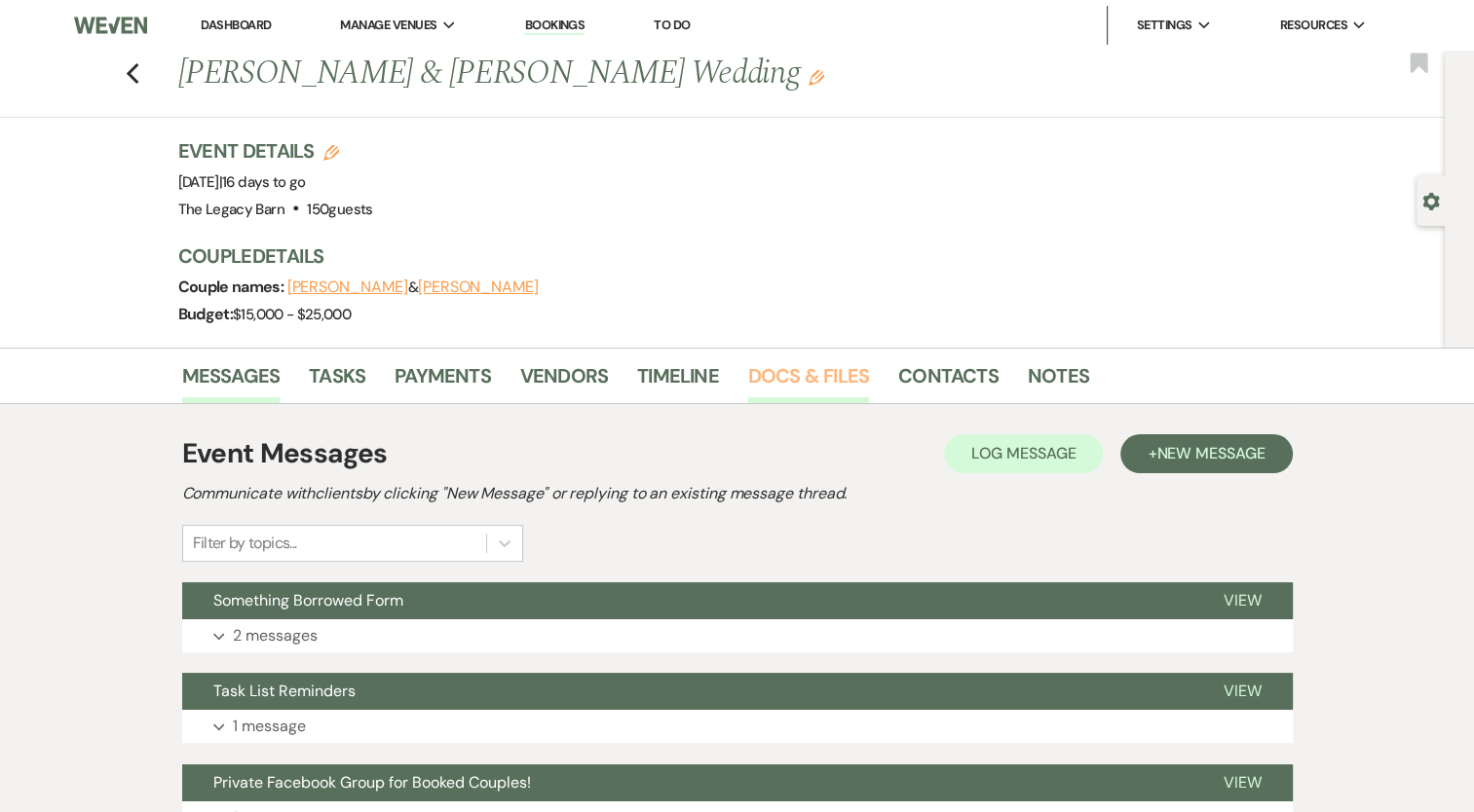
click at [843, 381] on link "Docs & Files" at bounding box center [808, 382] width 121 height 43
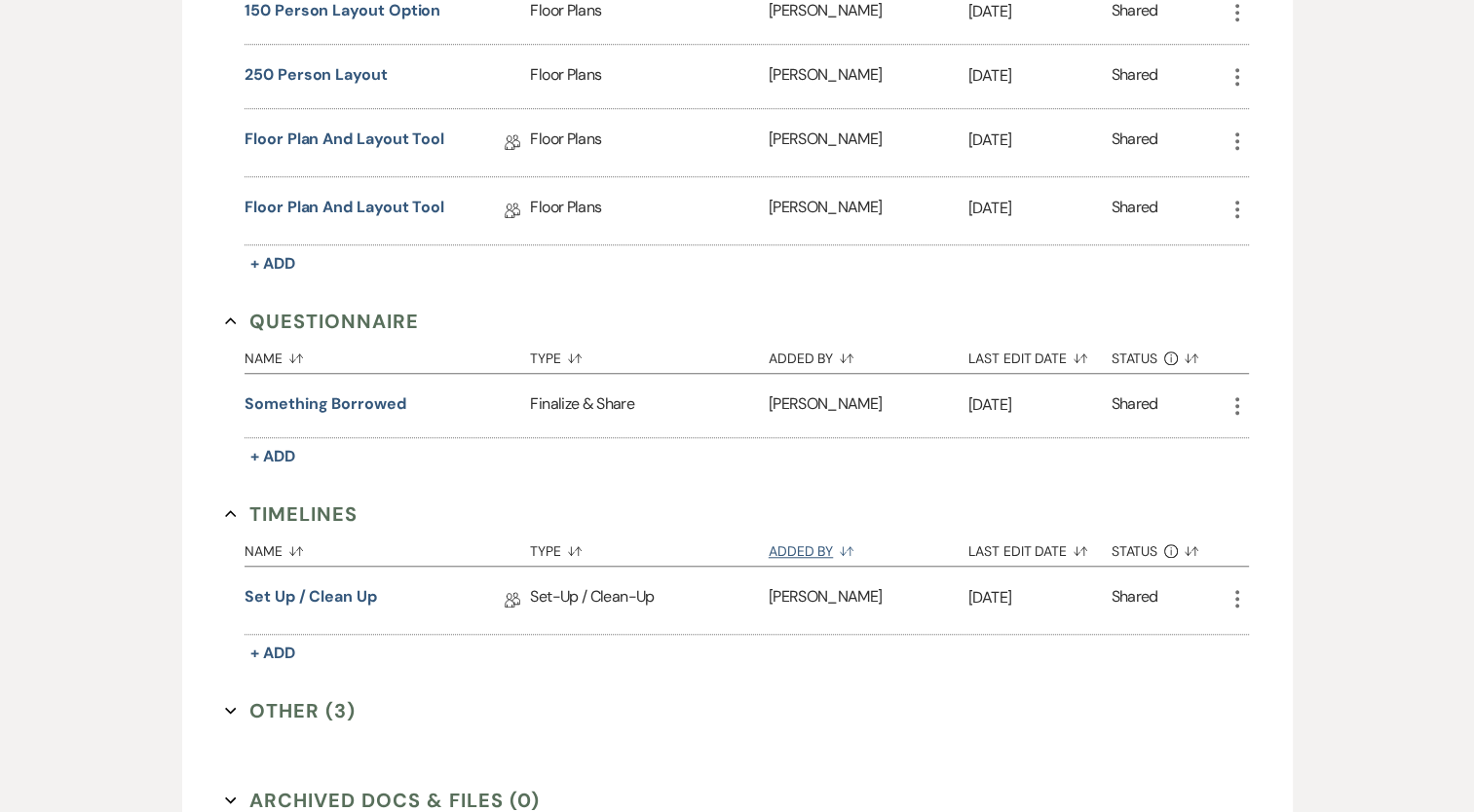
scroll to position [1656, 0]
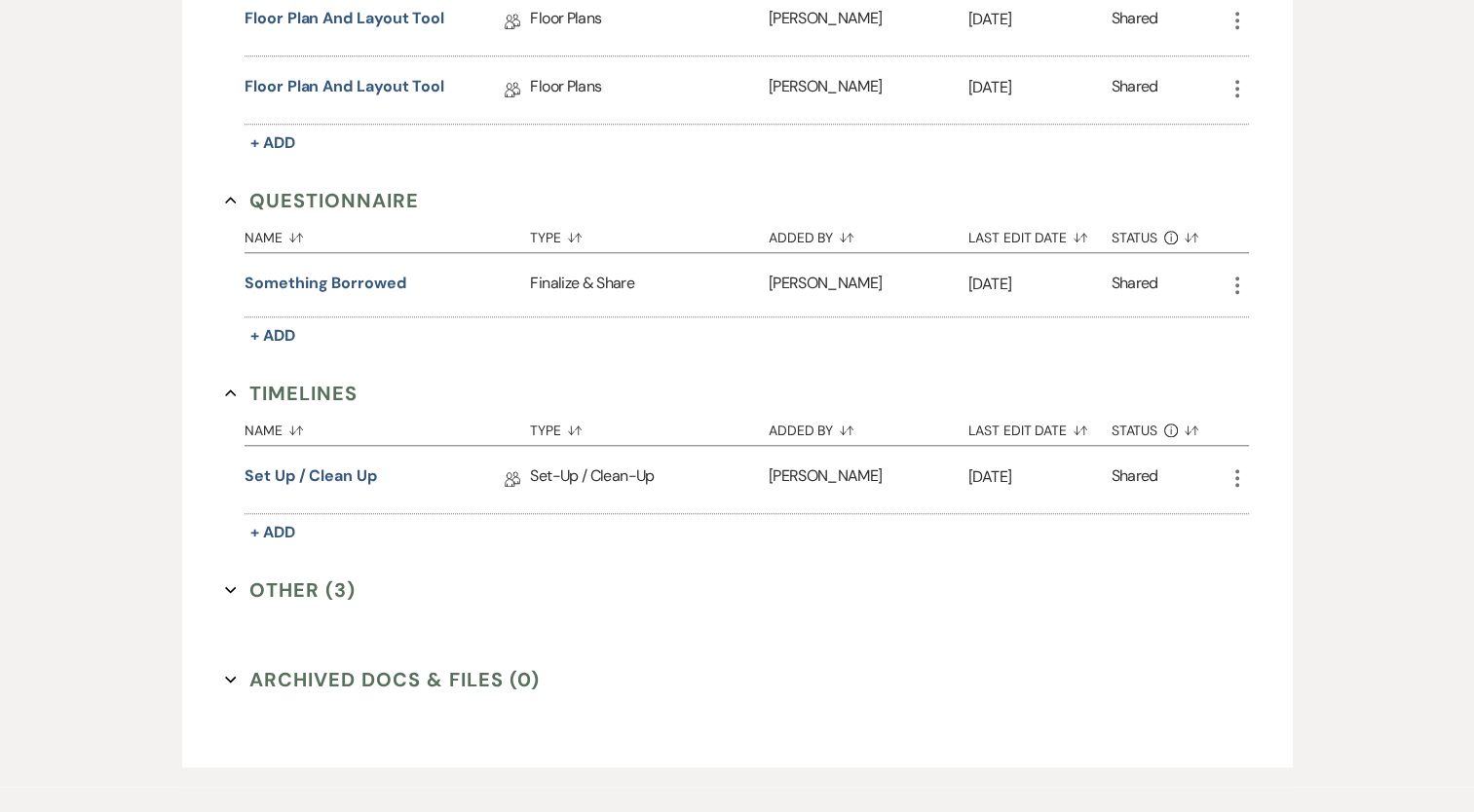
click at [312, 576] on button "Other (3) Expand" at bounding box center [290, 590] width 131 height 29
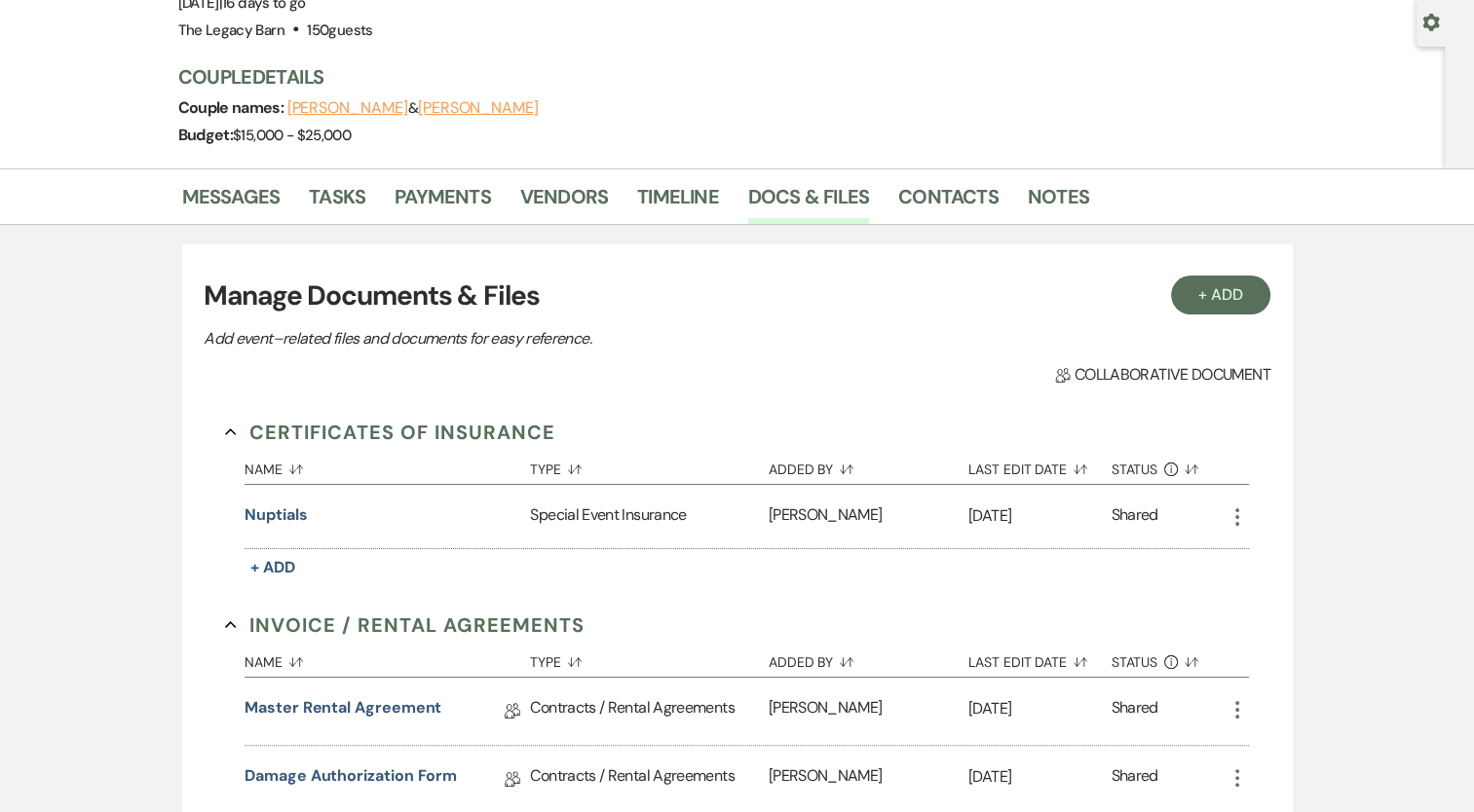
scroll to position [0, 0]
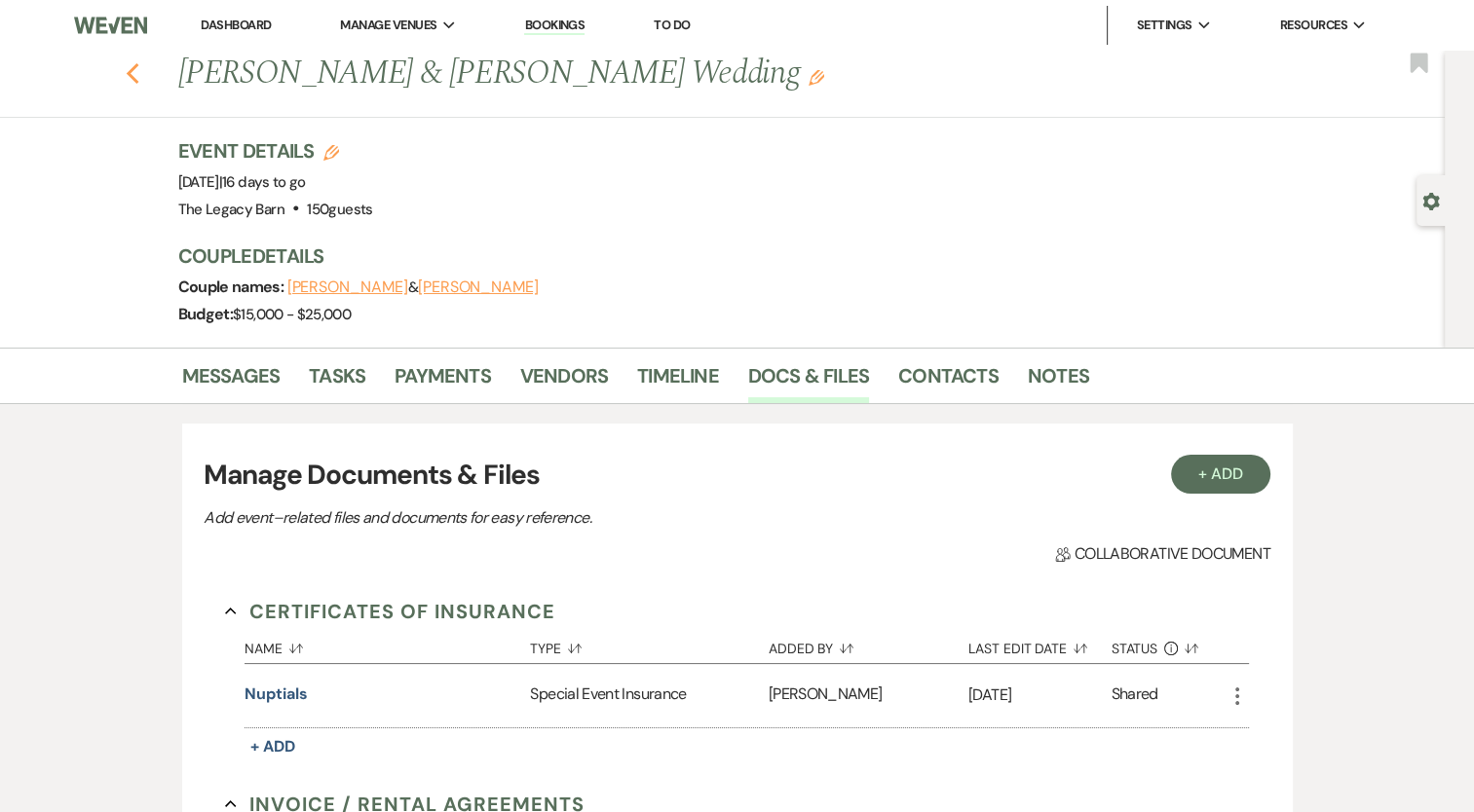
click at [137, 79] on icon "Previous" at bounding box center [133, 74] width 15 height 23
